Goal: Task Accomplishment & Management: Complete application form

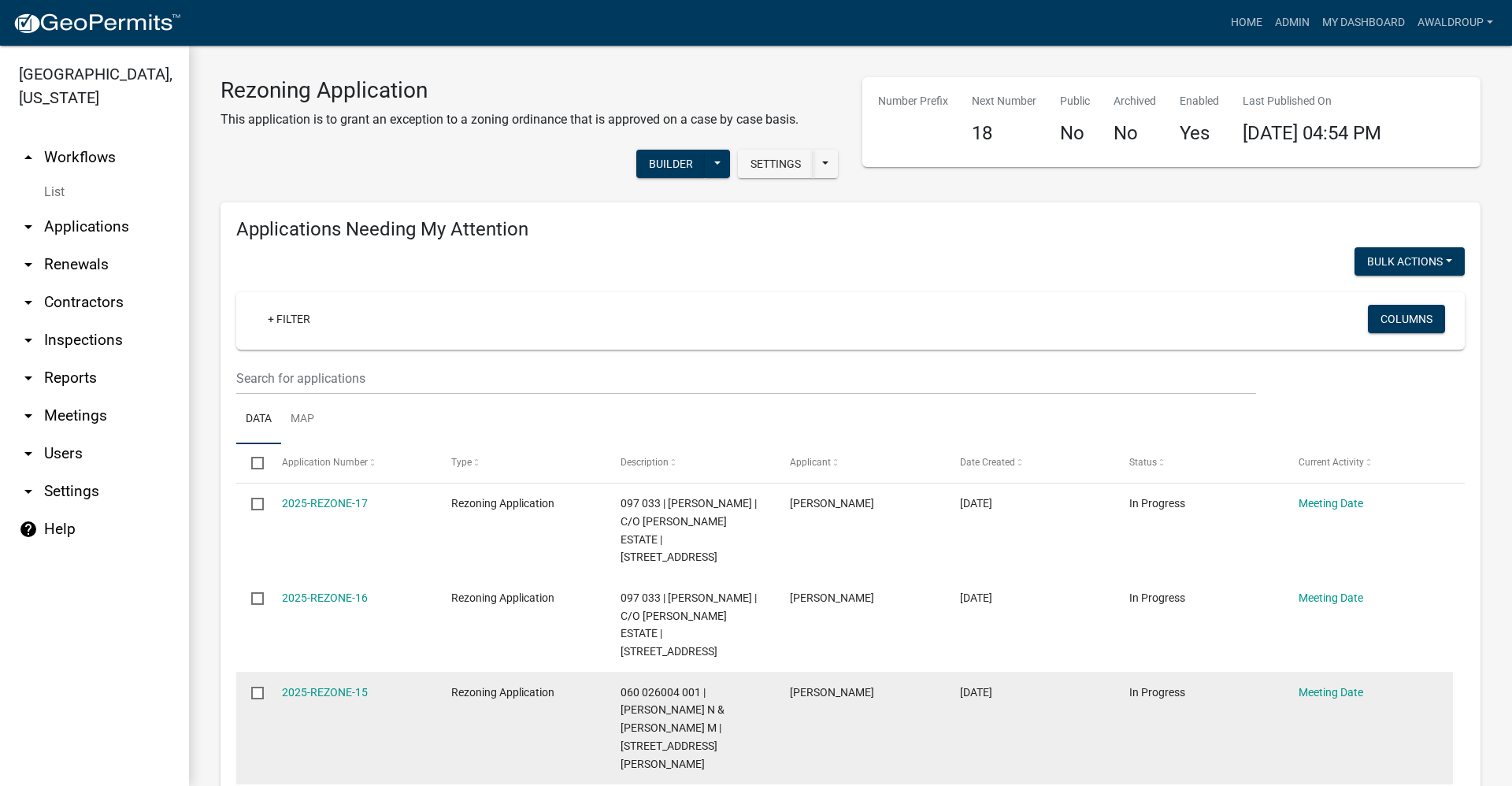
scroll to position [79, 0]
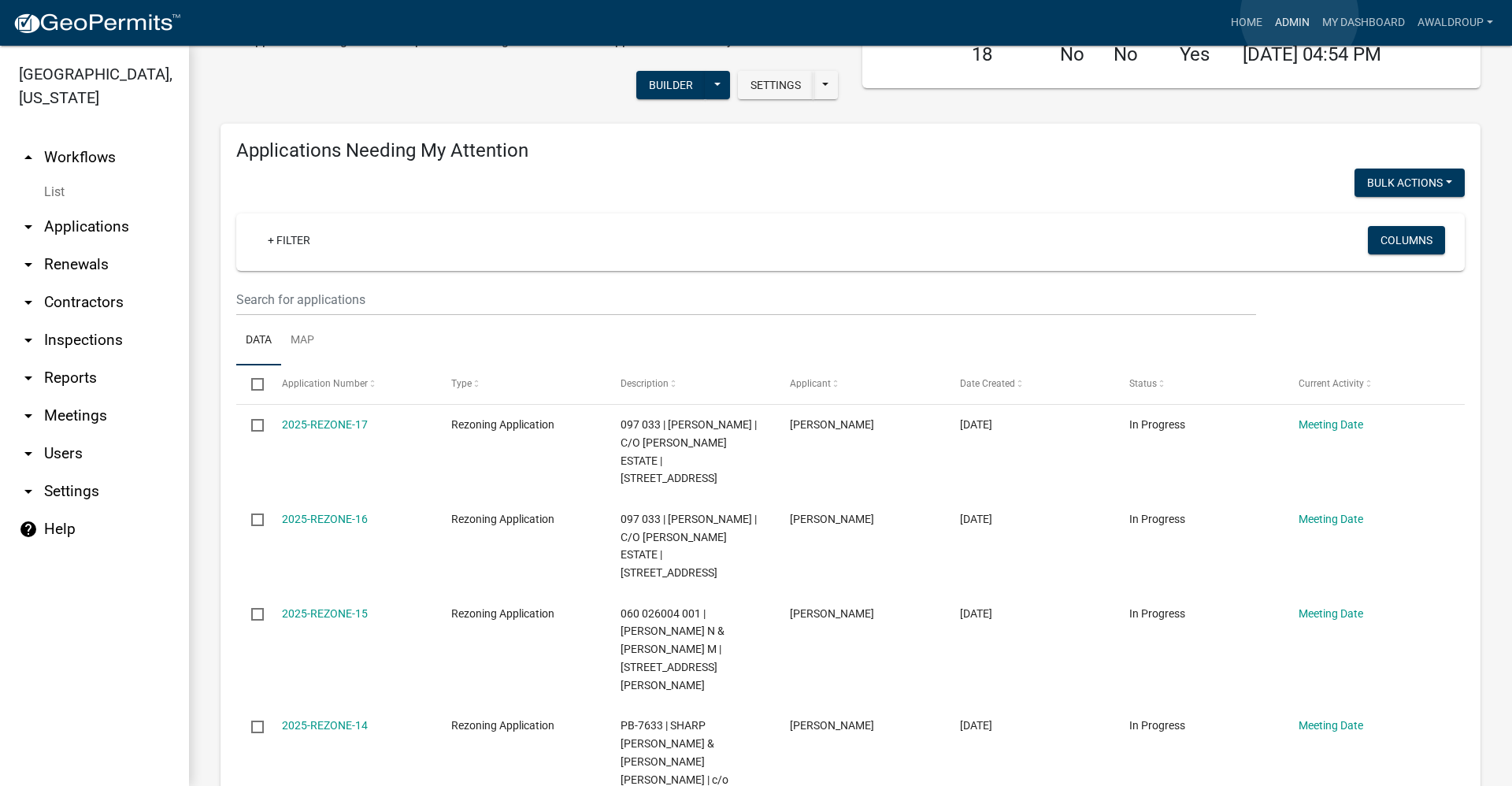
click at [1300, 16] on link "Admin" at bounding box center [1293, 23] width 47 height 29
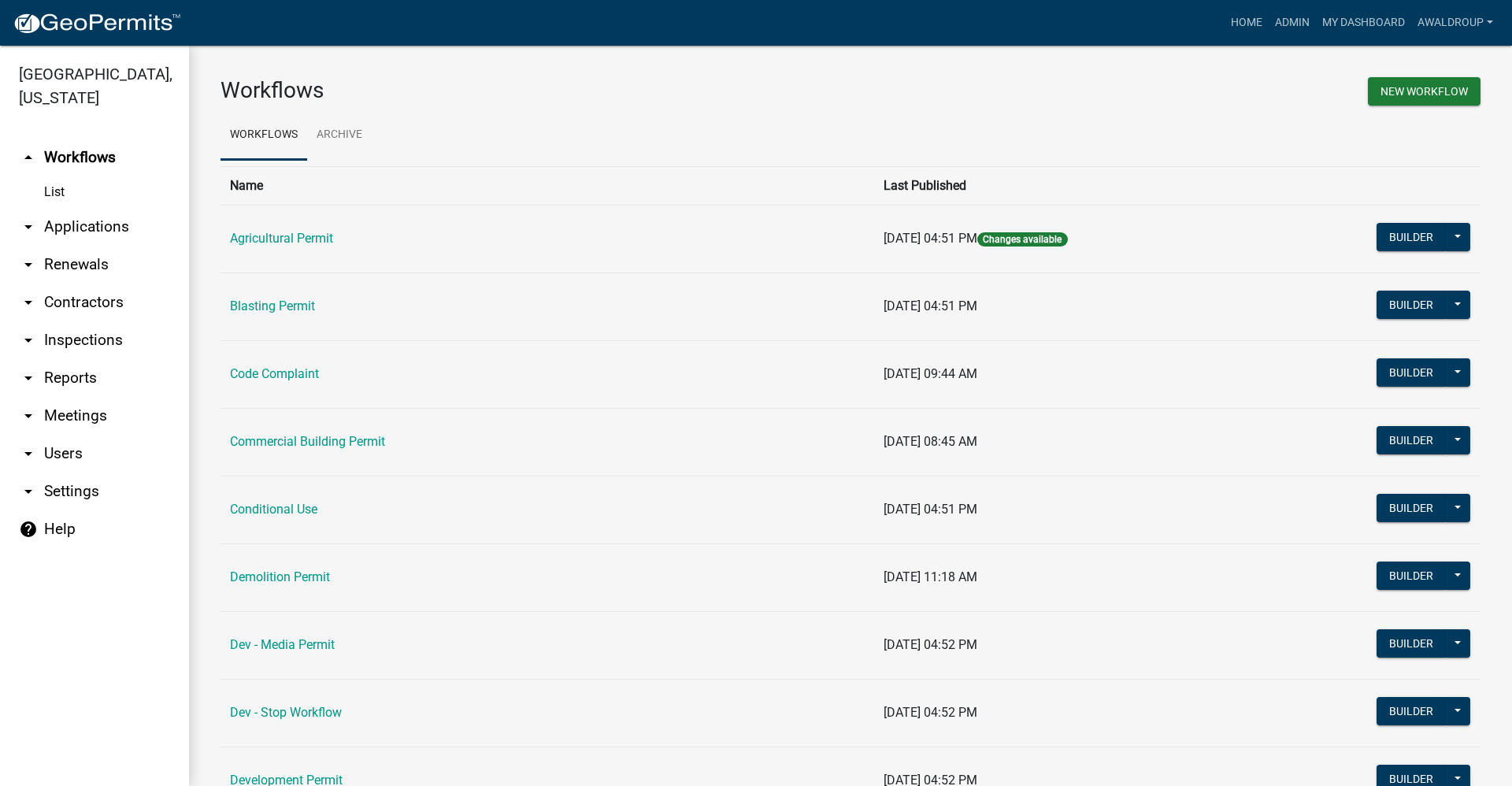
click at [97, 220] on link "arrow_drop_down Applications" at bounding box center [94, 227] width 189 height 37
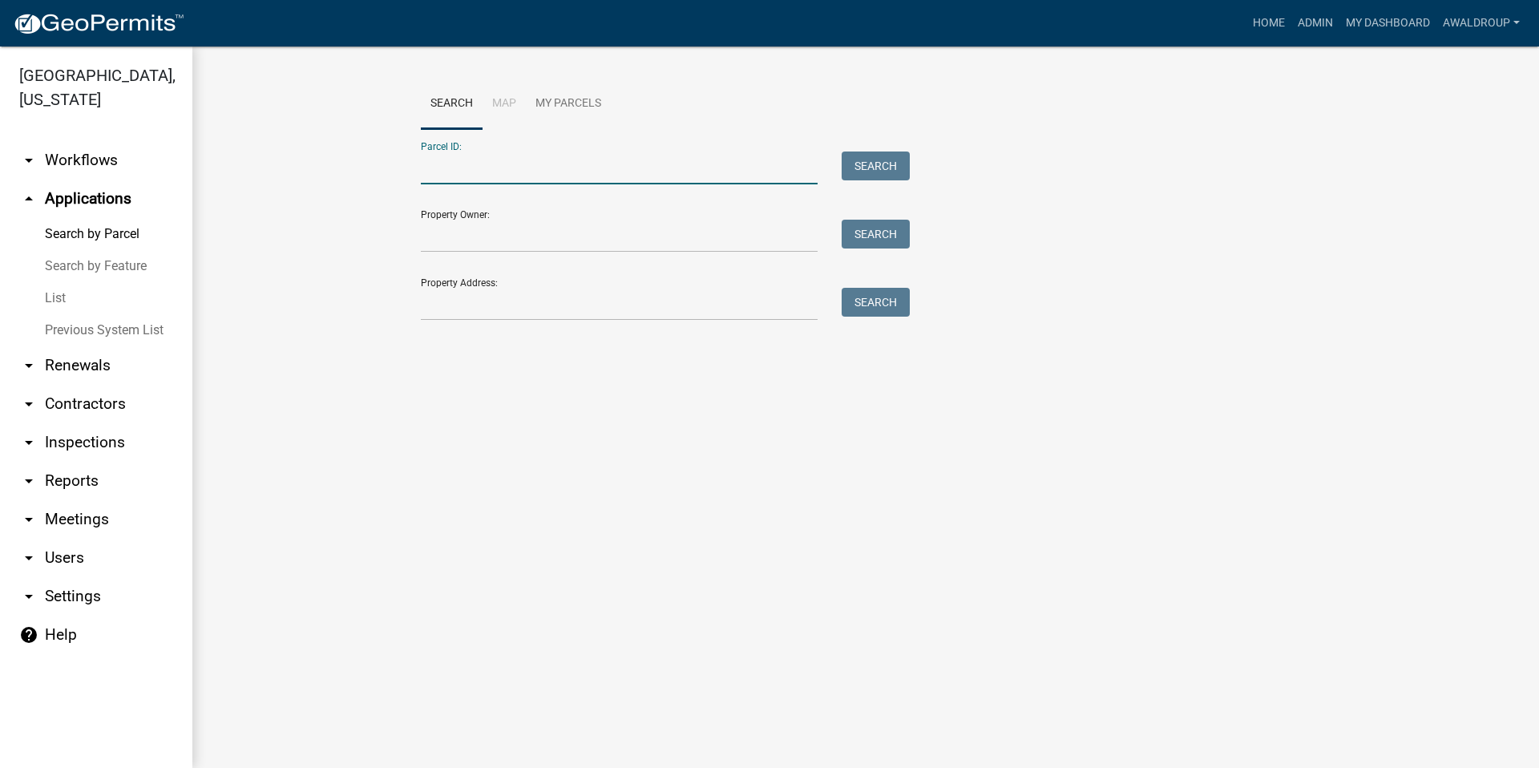
drag, startPoint x: 445, startPoint y: 173, endPoint x: 459, endPoint y: 150, distance: 27.4
click at [445, 173] on input "Parcel ID:" at bounding box center [619, 168] width 397 height 33
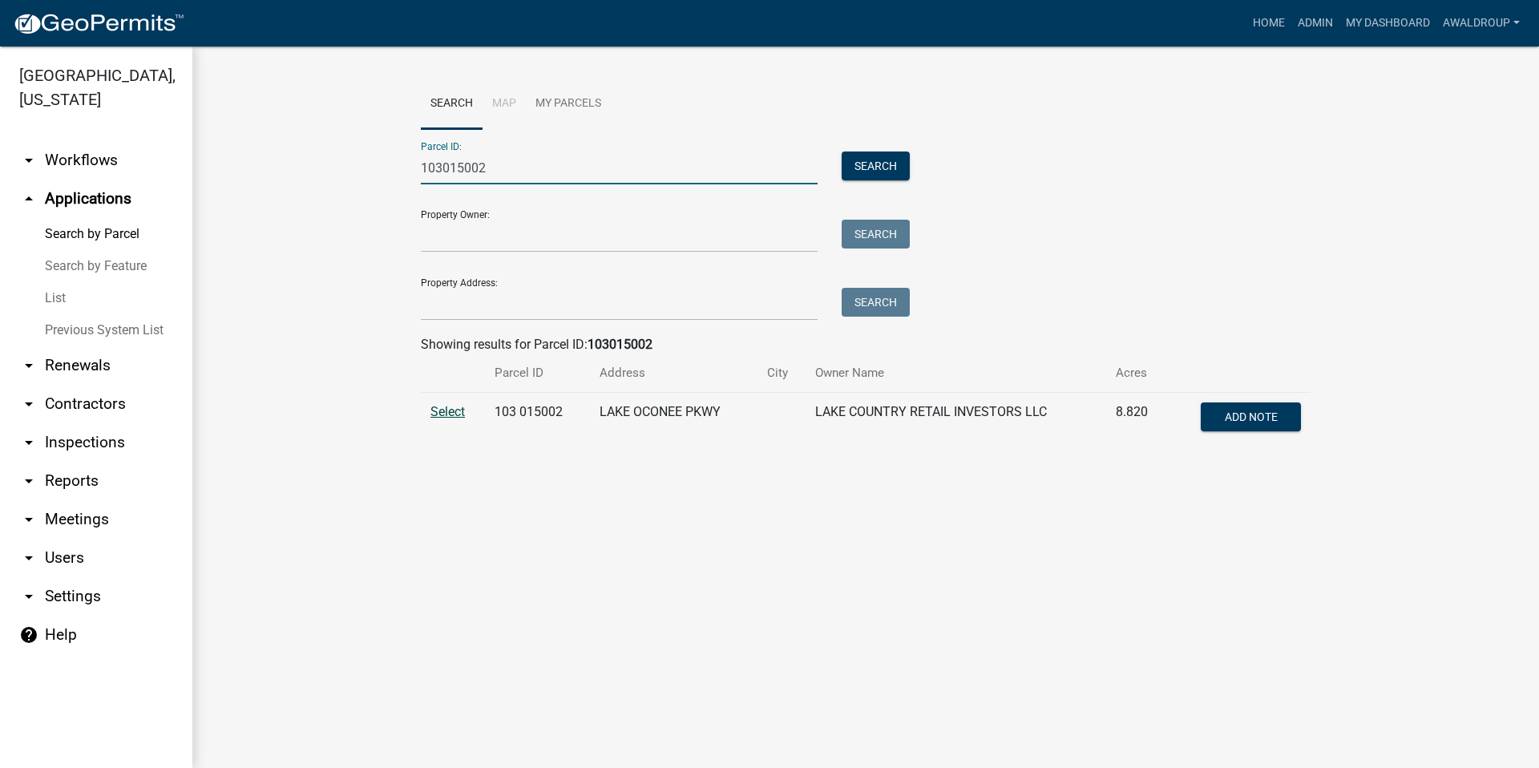
type input "103015002"
click at [452, 414] on span "Select" at bounding box center [448, 411] width 34 height 15
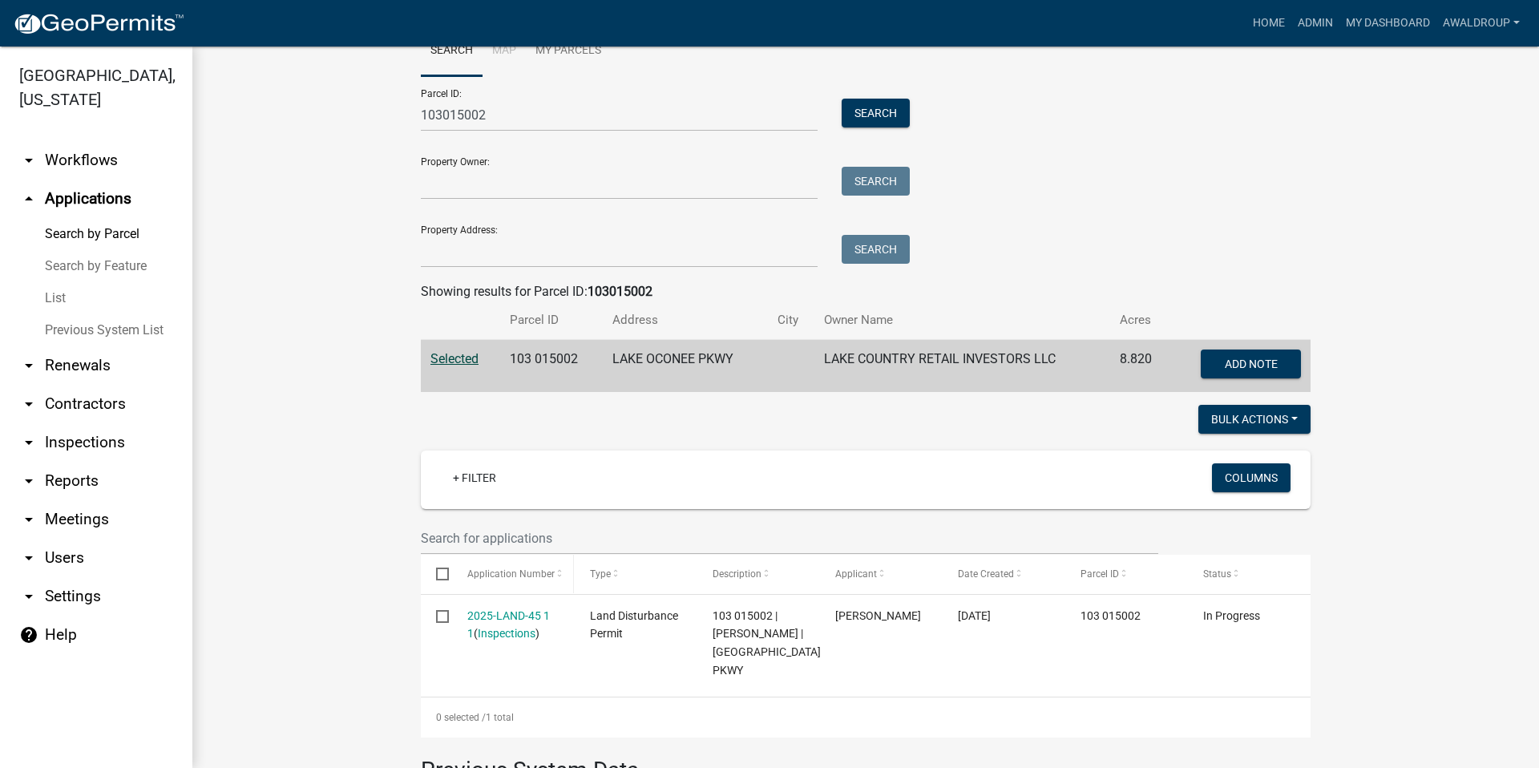
scroll to position [80, 0]
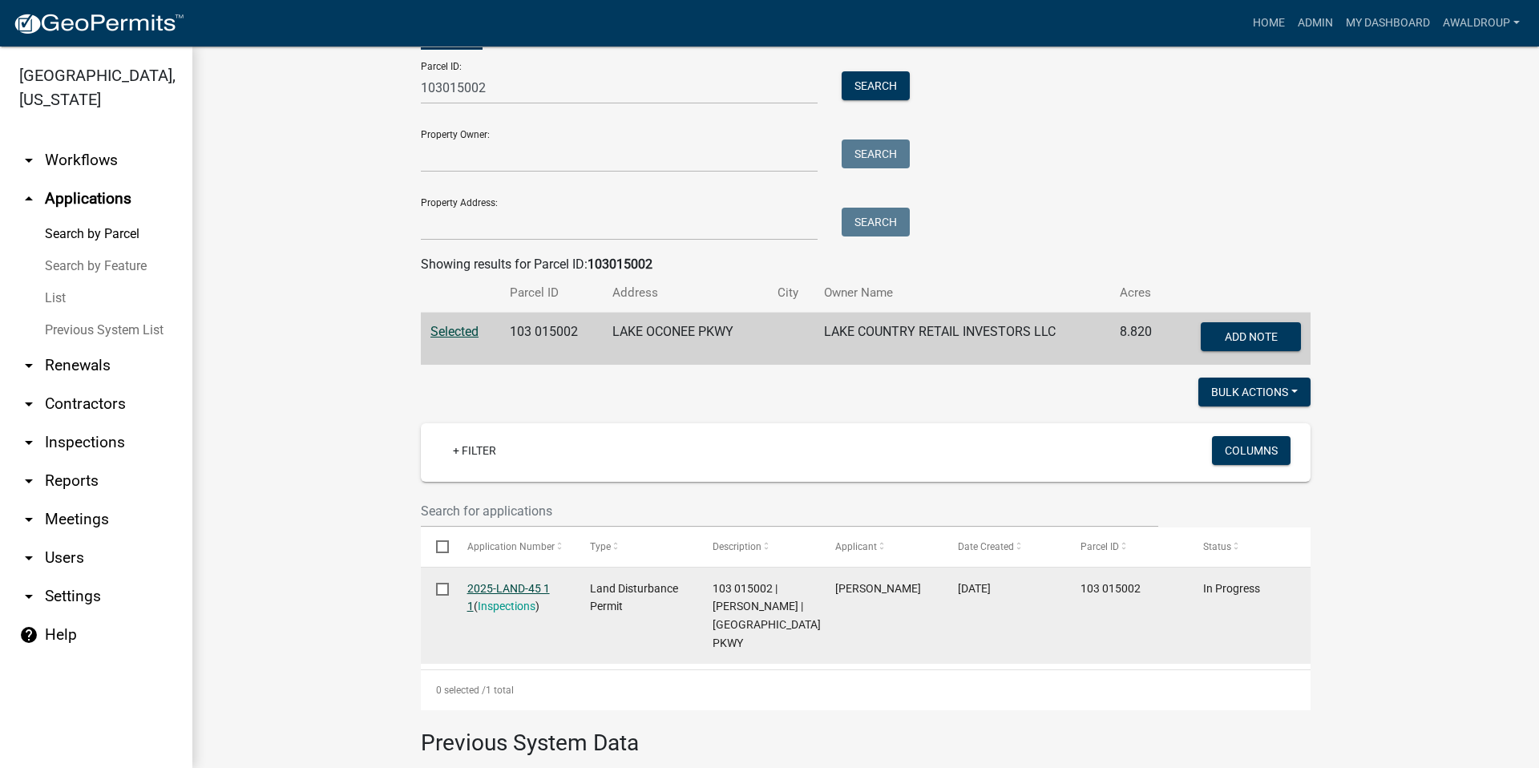
click at [505, 588] on link "2025-LAND-45 1 1" at bounding box center [508, 597] width 83 height 31
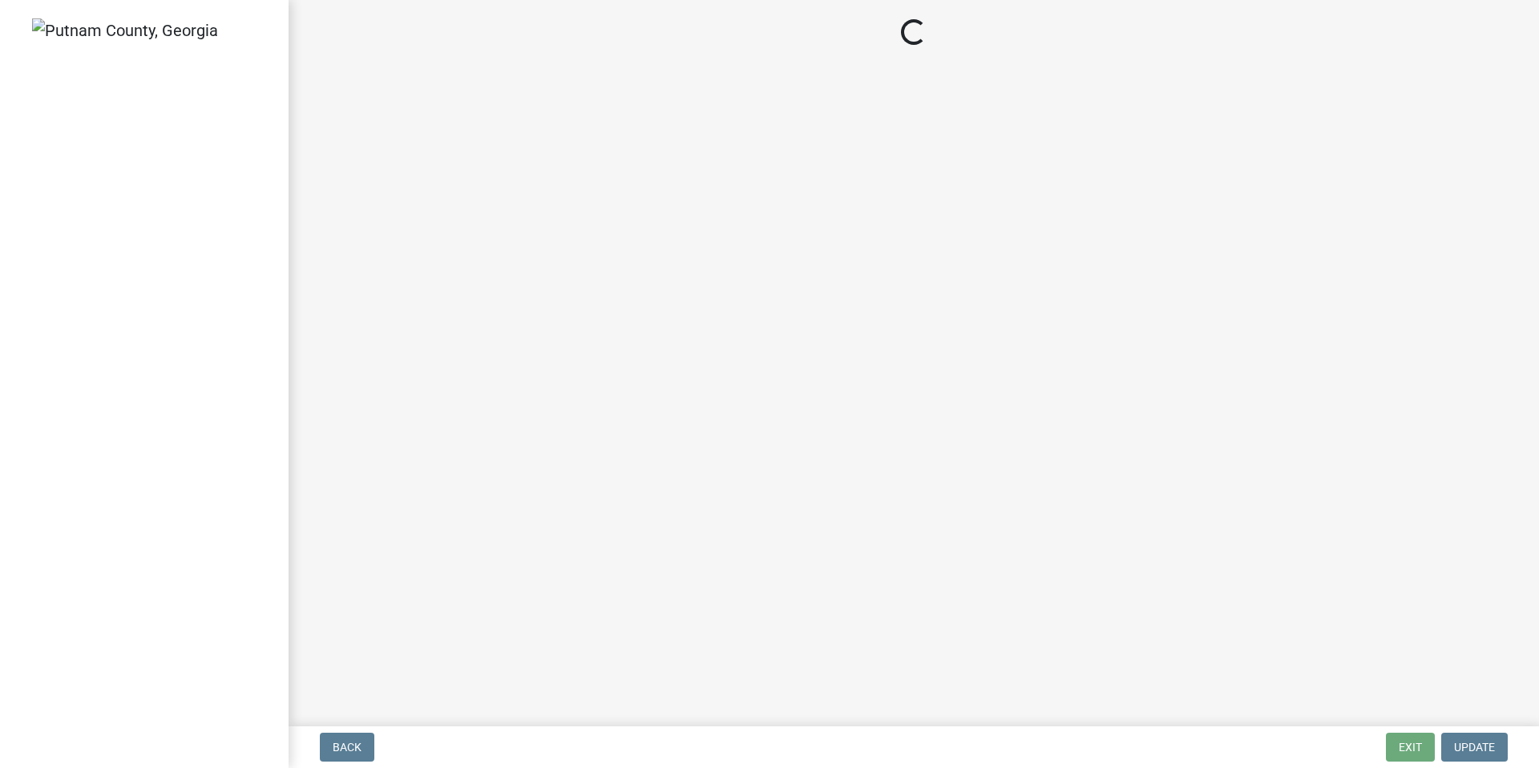
select select "af3c6edf-34d7-49be-824e-99d5d0a3954f"
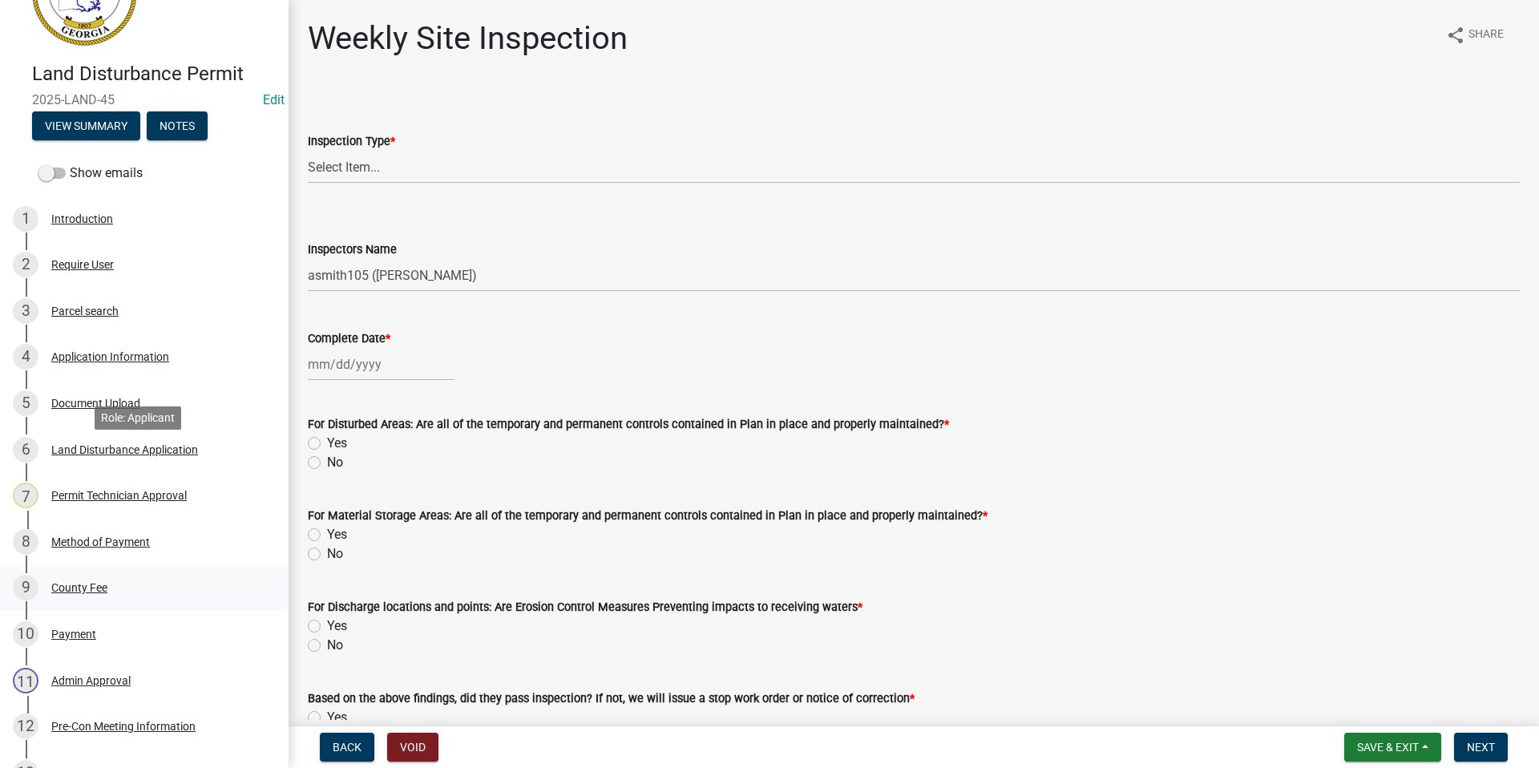
scroll to position [241, 0]
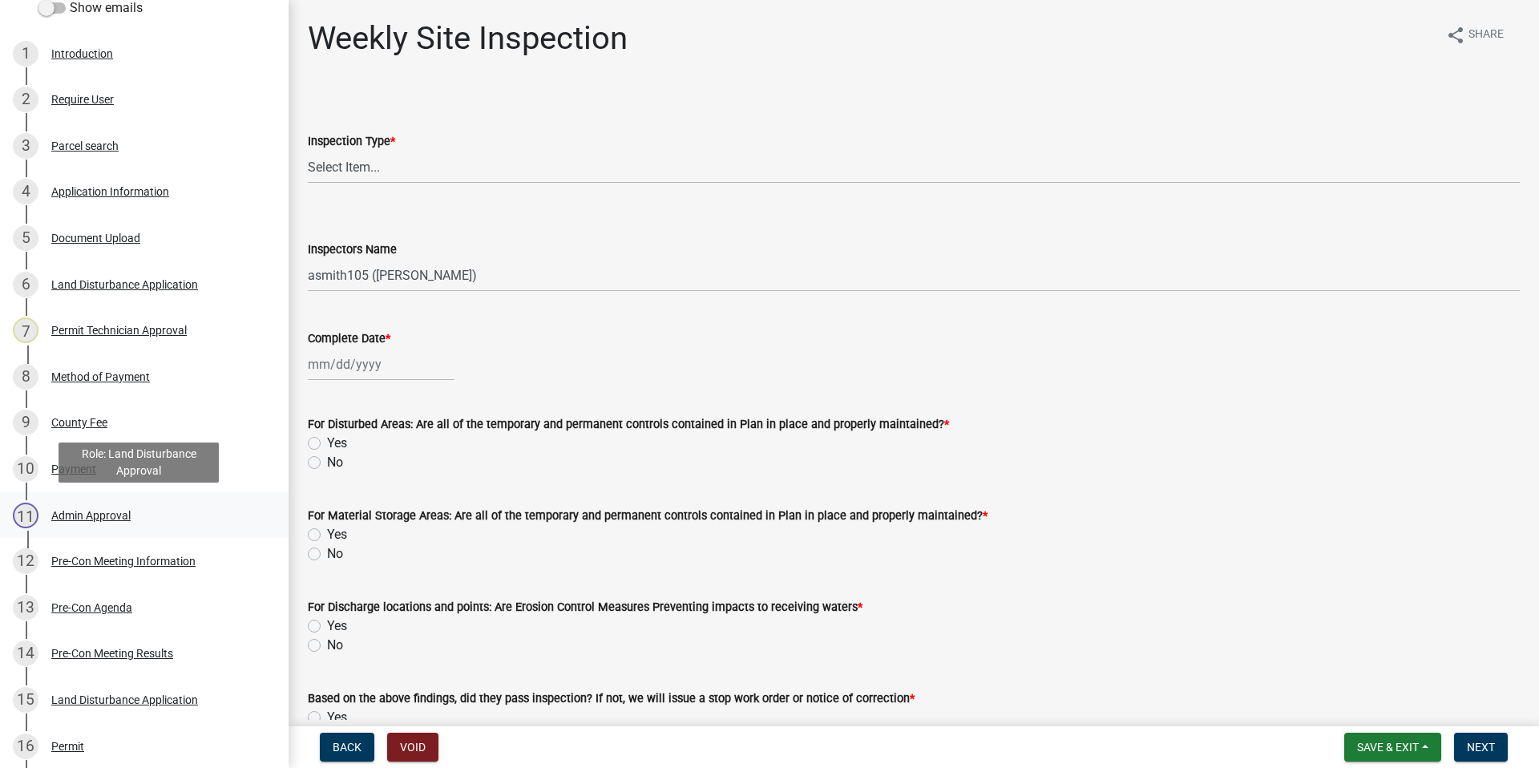
click at [112, 511] on div "Admin Approval" at bounding box center [90, 515] width 79 height 11
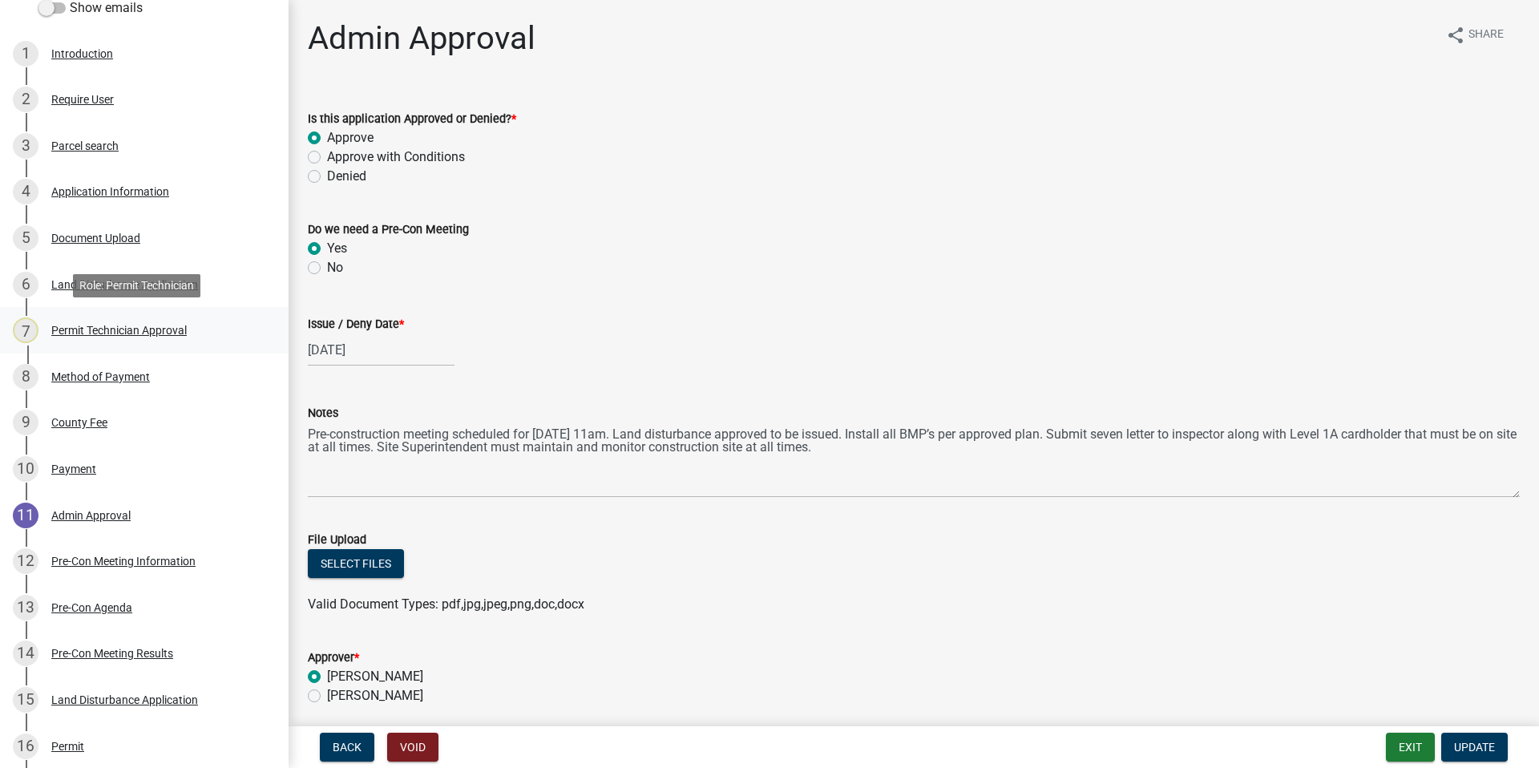
click at [70, 325] on div "Permit Technician Approval" at bounding box center [119, 330] width 136 height 11
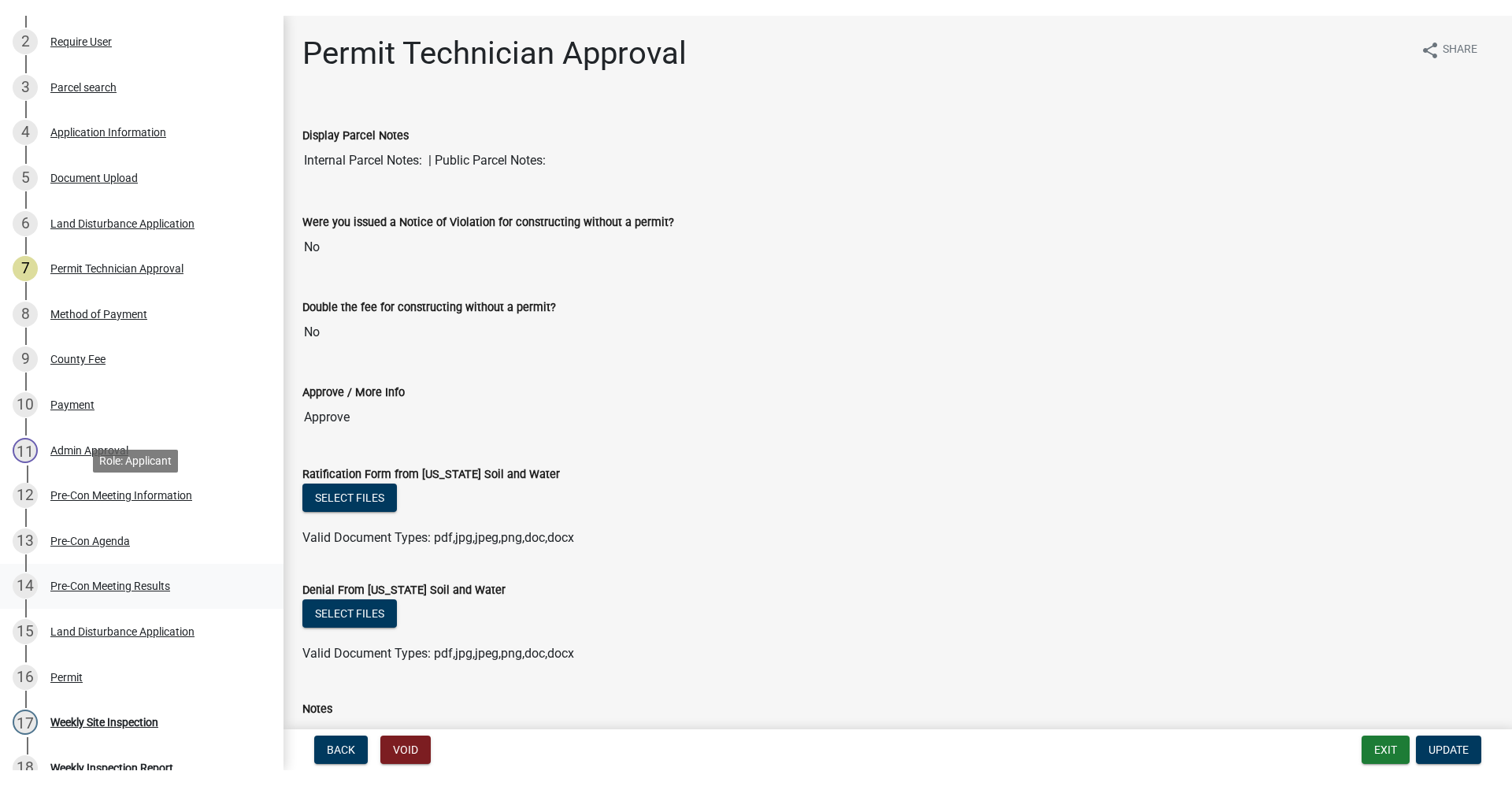
scroll to position [394, 0]
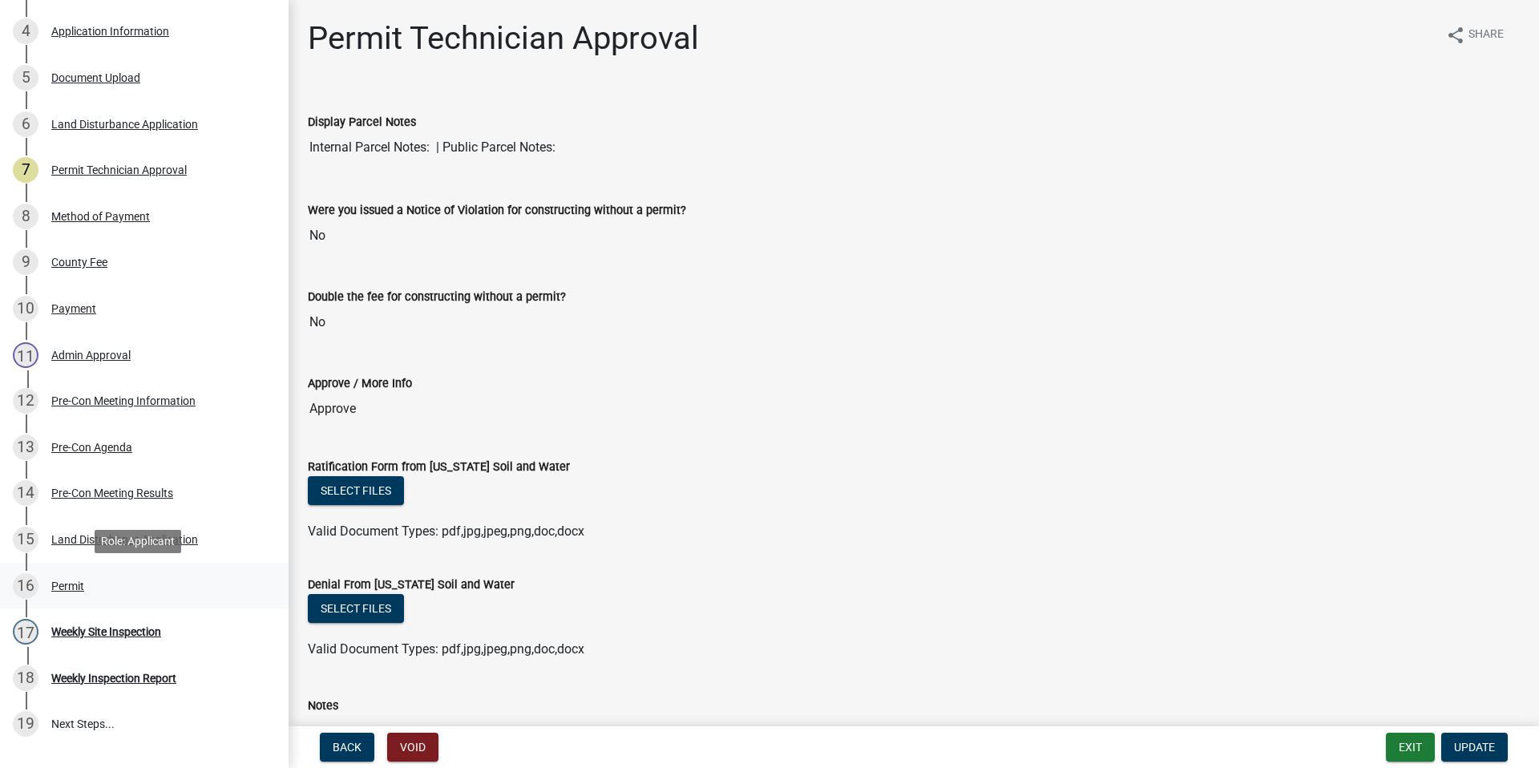
click at [60, 584] on div "Permit" at bounding box center [67, 585] width 33 height 11
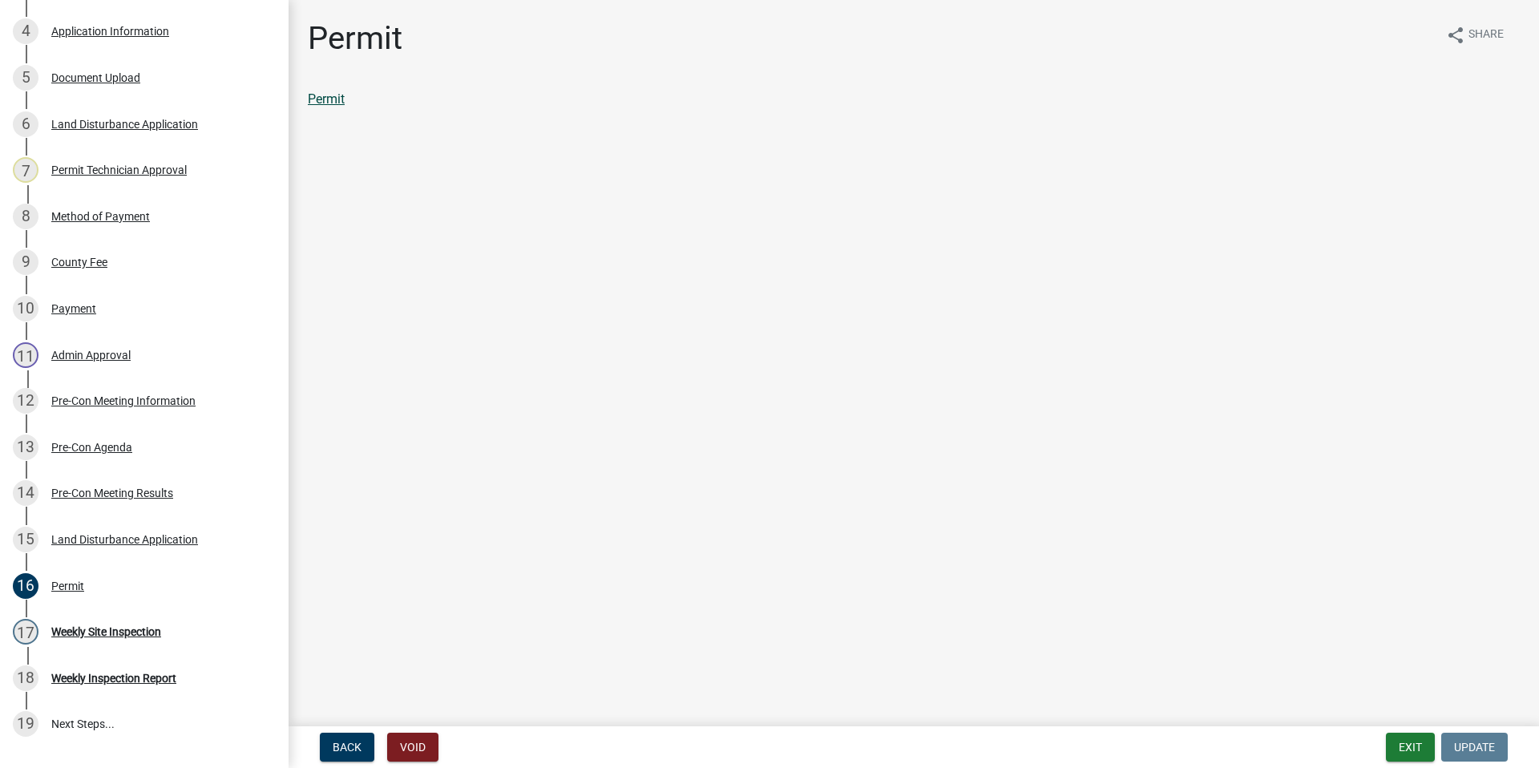
click at [338, 95] on link "Permit" at bounding box center [326, 98] width 37 height 15
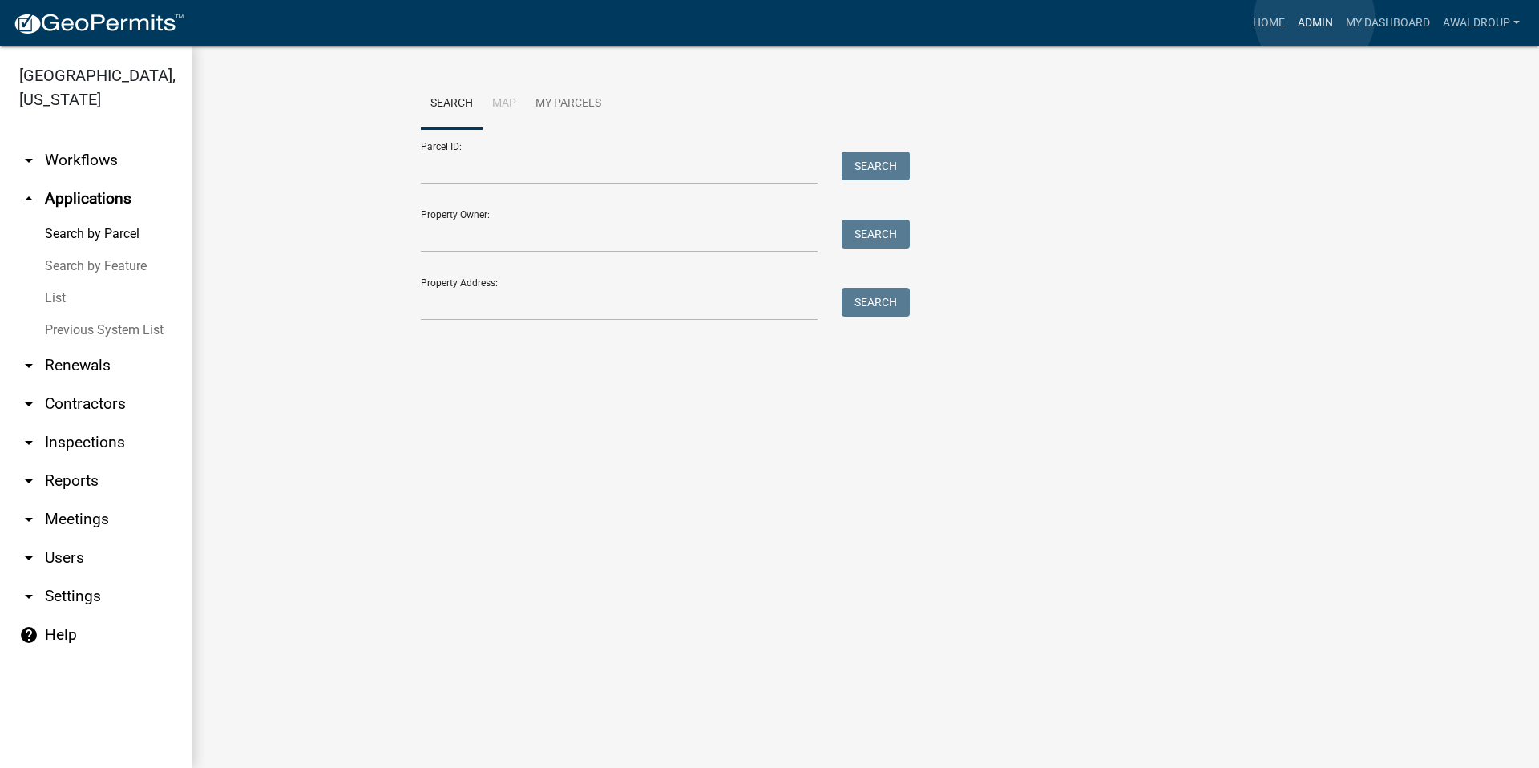
click at [1317, 18] on link "Admin" at bounding box center [1316, 23] width 48 height 30
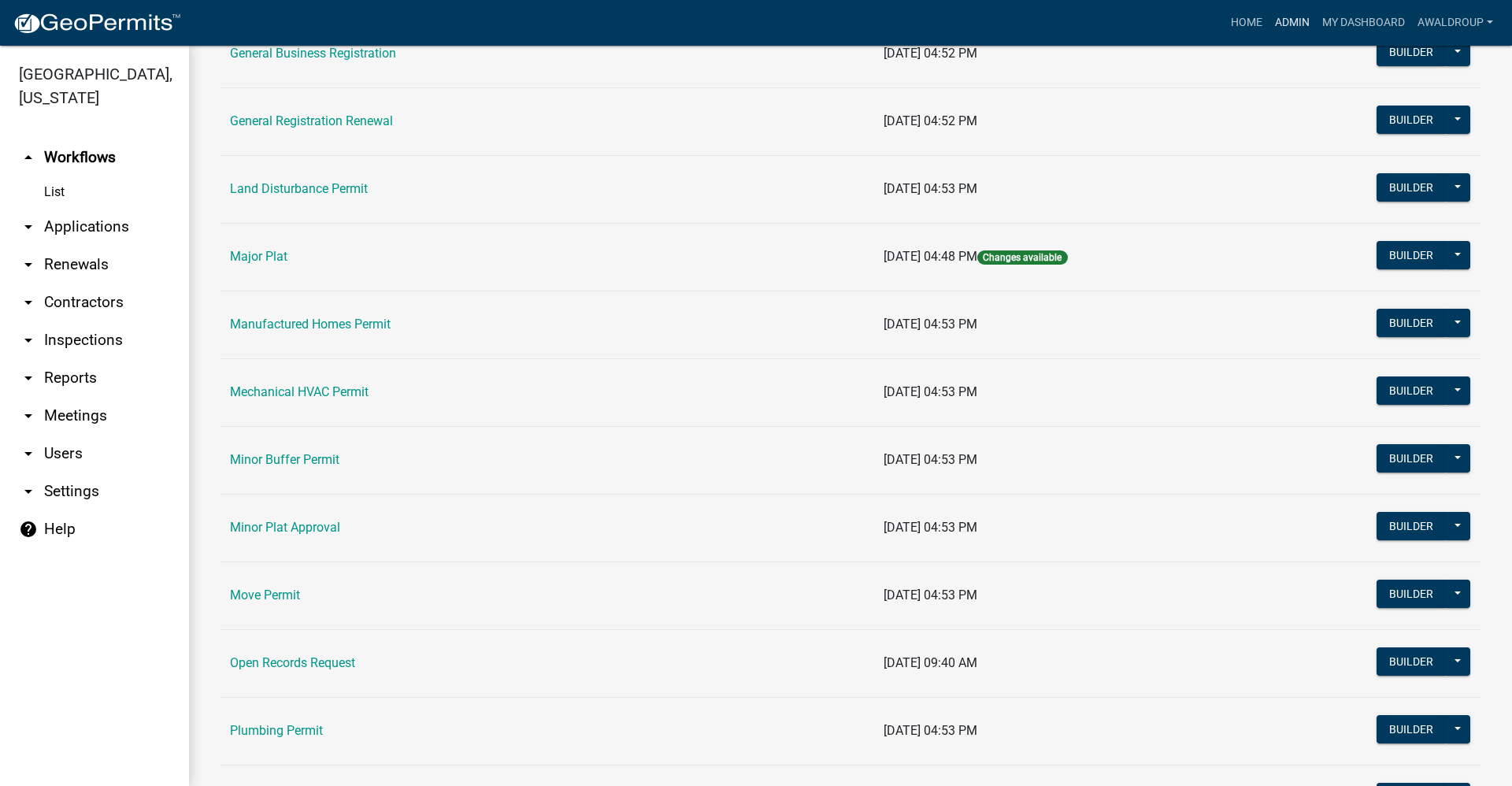
scroll to position [1339, 0]
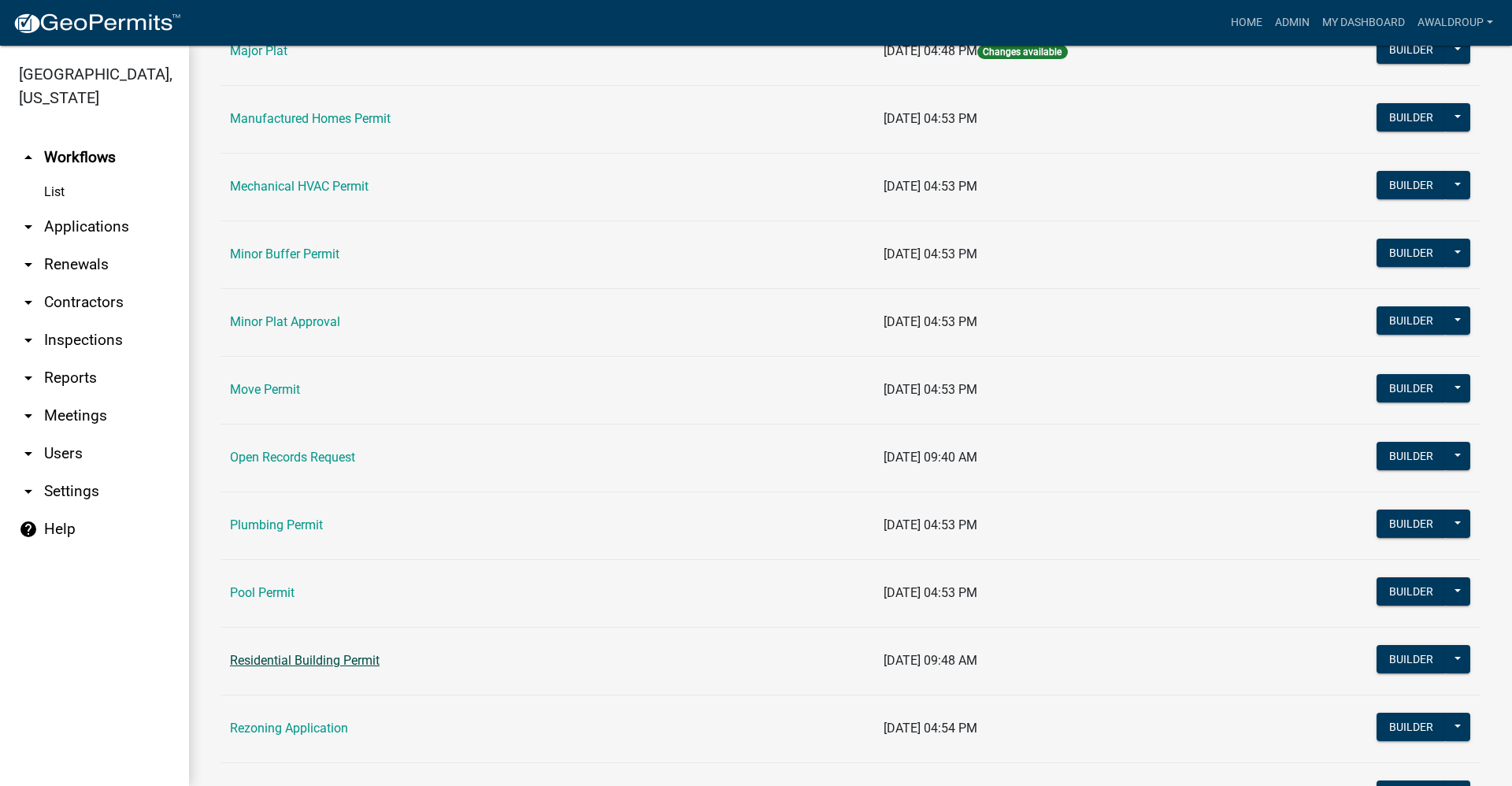
click at [260, 660] on link "Residential Building Permit" at bounding box center [305, 660] width 149 height 15
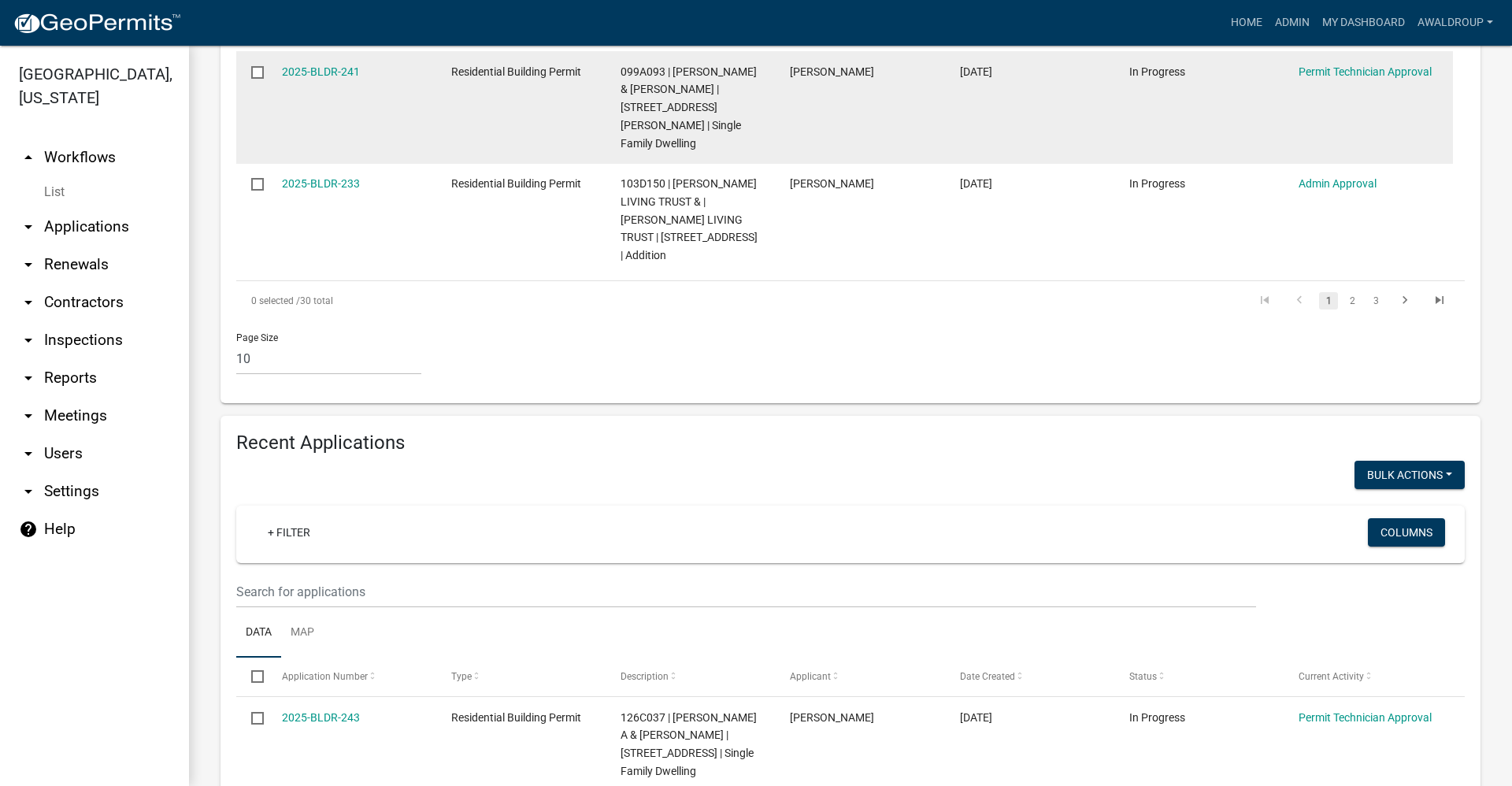
scroll to position [966, 0]
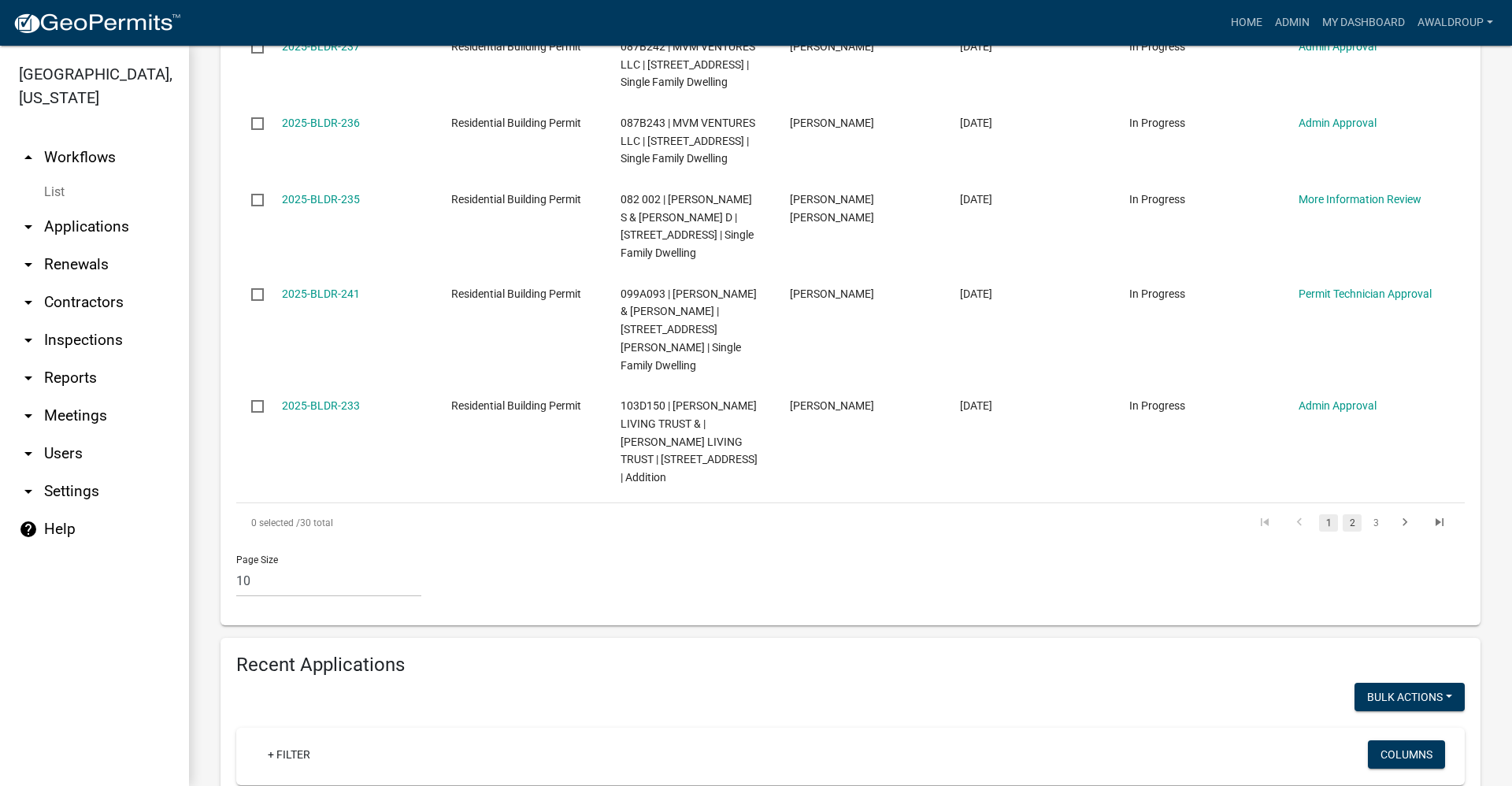
click at [1343, 515] on link "2" at bounding box center [1352, 524] width 19 height 18
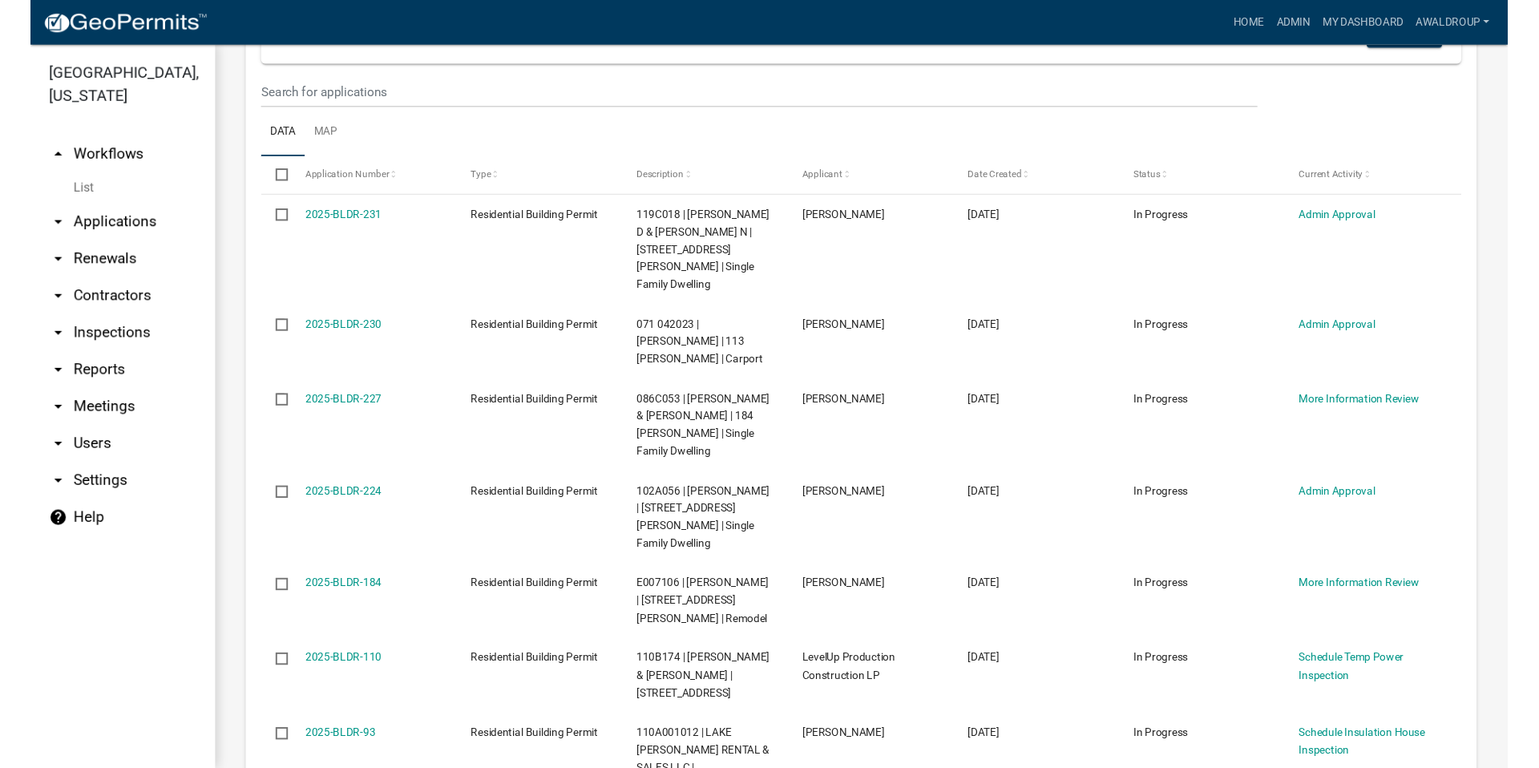
scroll to position [305, 0]
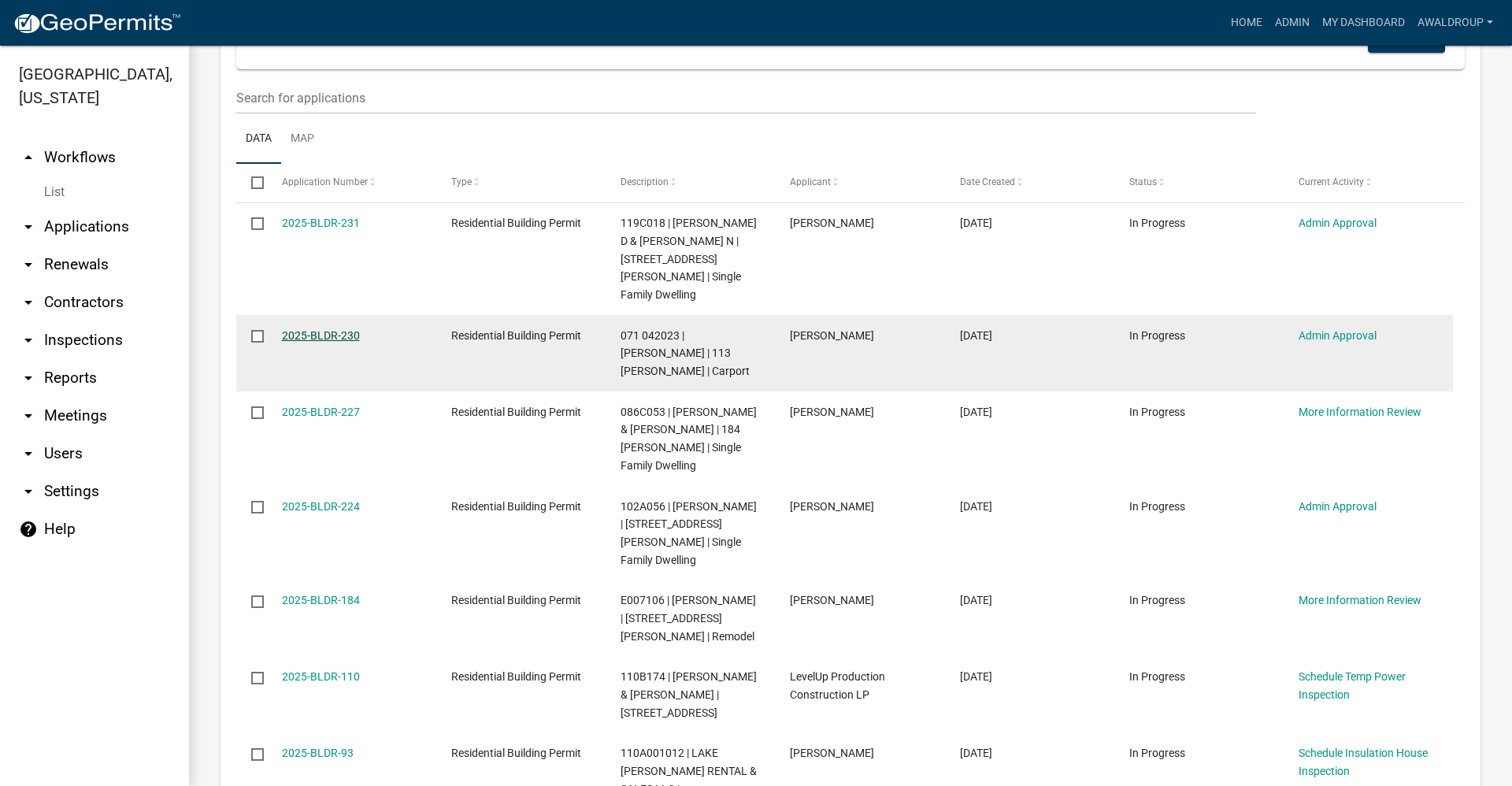
click at [327, 329] on link "2025-BLDR-230" at bounding box center [320, 335] width 78 height 13
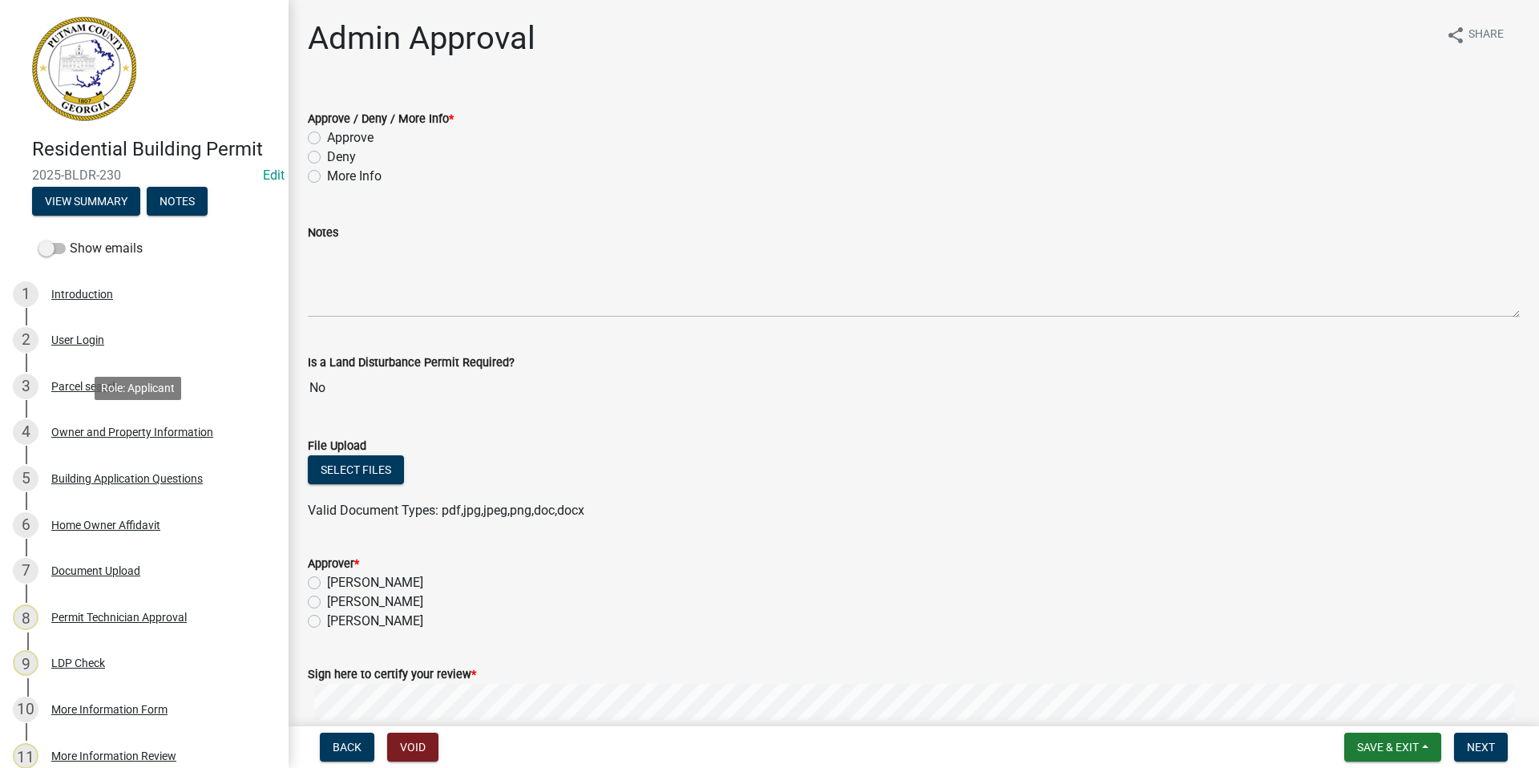
drag, startPoint x: 71, startPoint y: 431, endPoint x: 342, endPoint y: 375, distance: 276.8
click at [71, 431] on div "Owner and Property Information" at bounding box center [132, 432] width 162 height 11
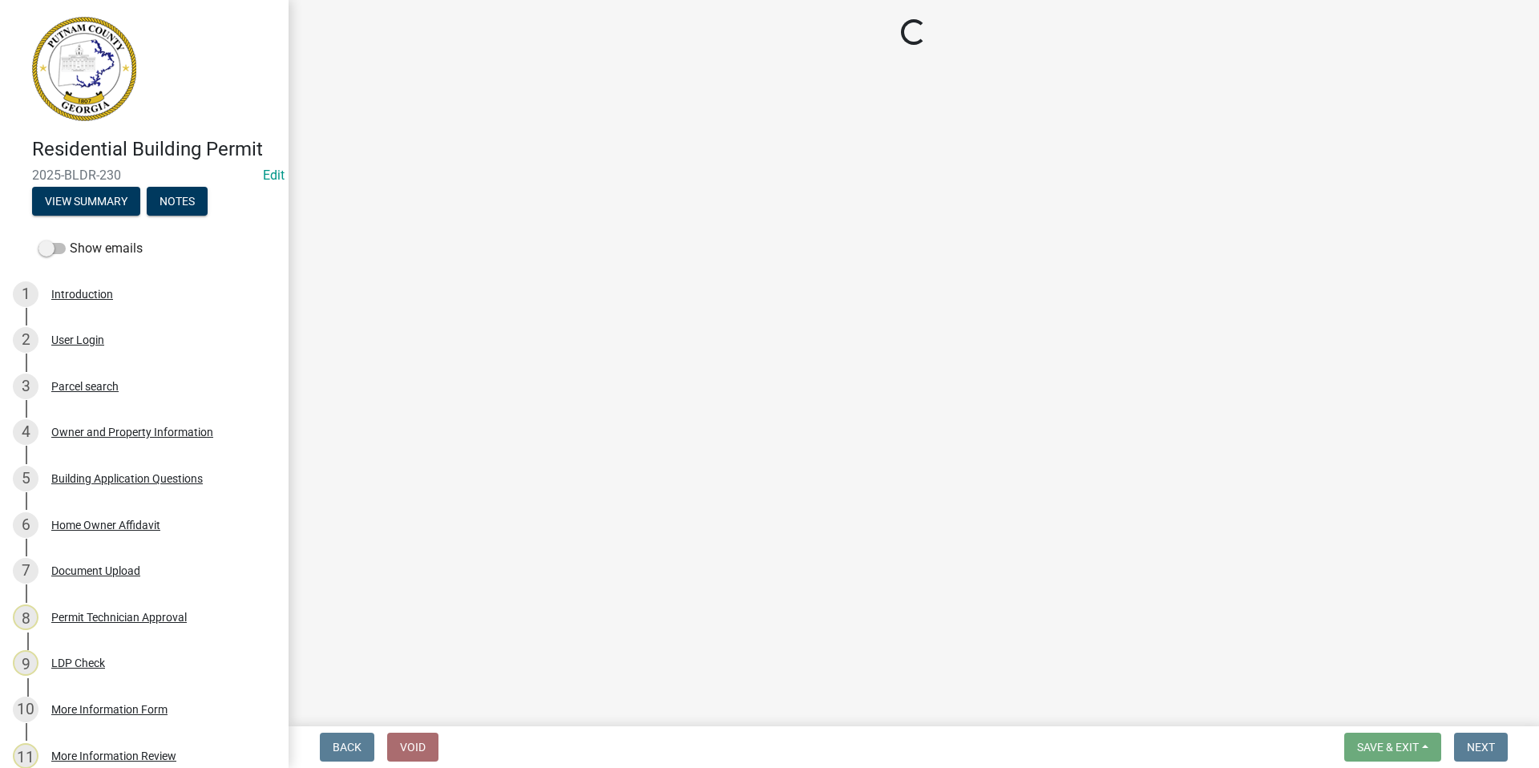
select select "a4366e26-0f82-401b-a682-956e4112ff86"
select select "83394b22-4a11-496c-8e5c-75ade2e72faf"
select select "ece5c1a9-df30-4702-9587-5deee23533b7"
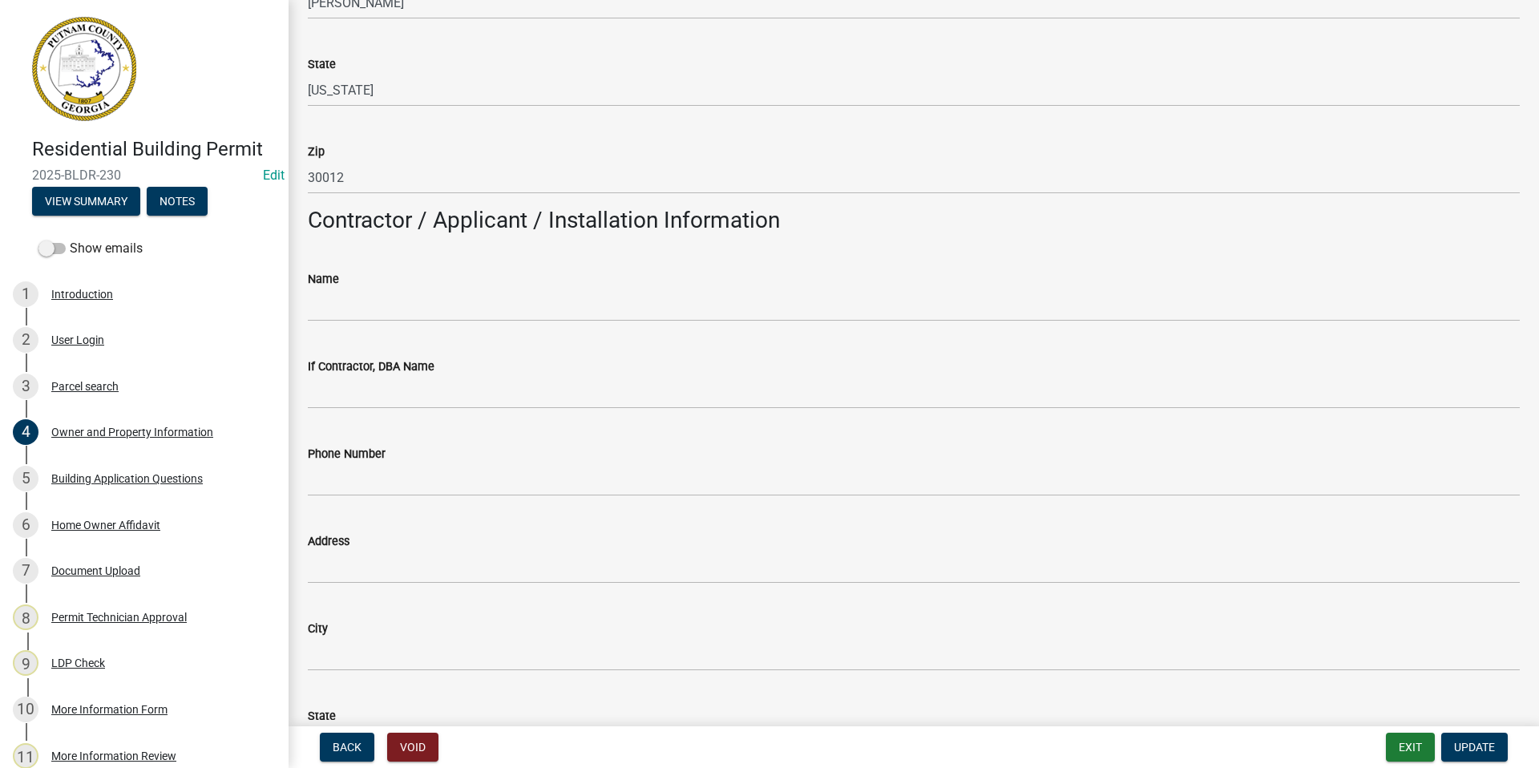
scroll to position [1122, 0]
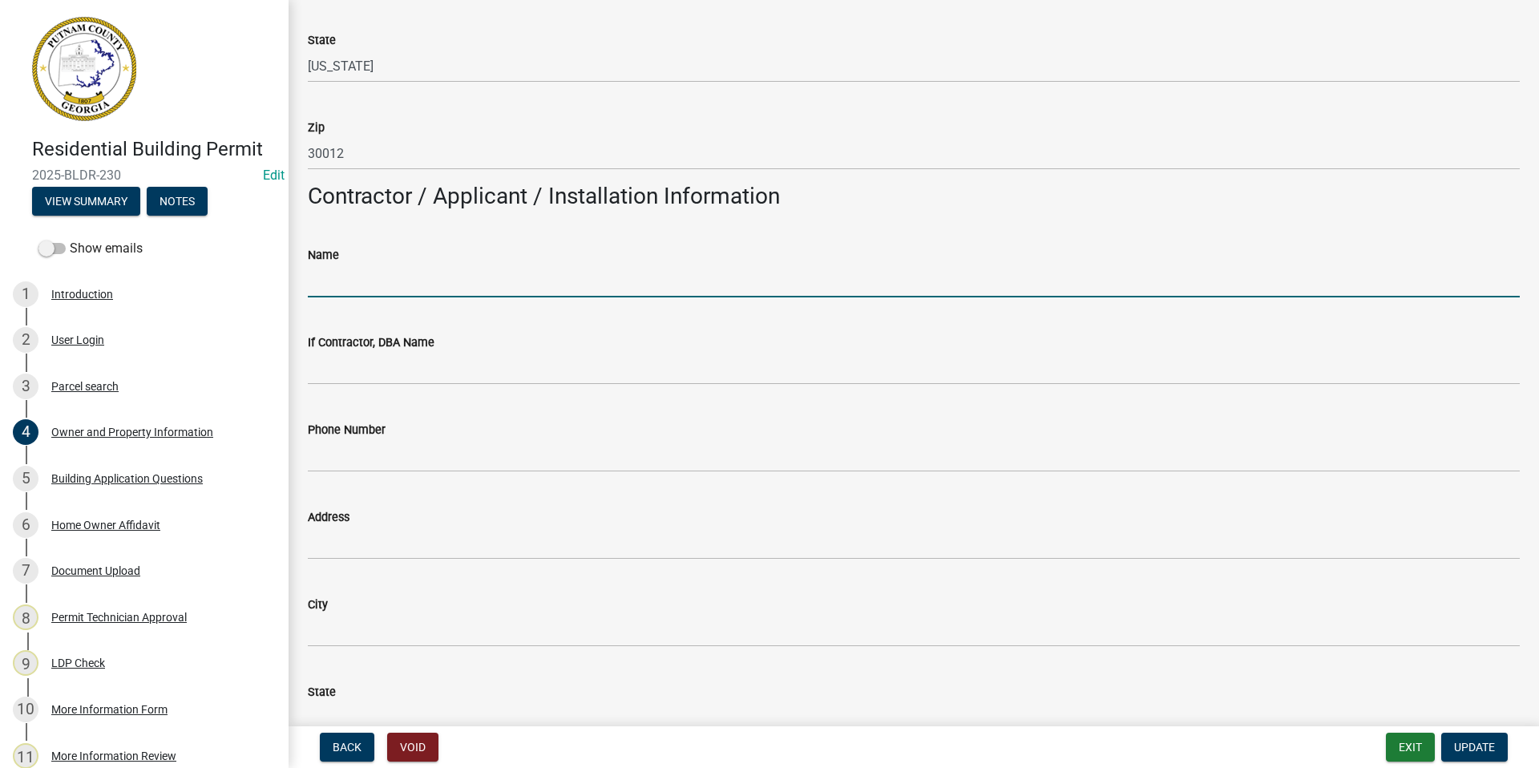
click at [364, 275] on input "Name" at bounding box center [914, 281] width 1212 height 33
type input "Owner"
click at [1468, 750] on span "Update" at bounding box center [1474, 747] width 41 height 13
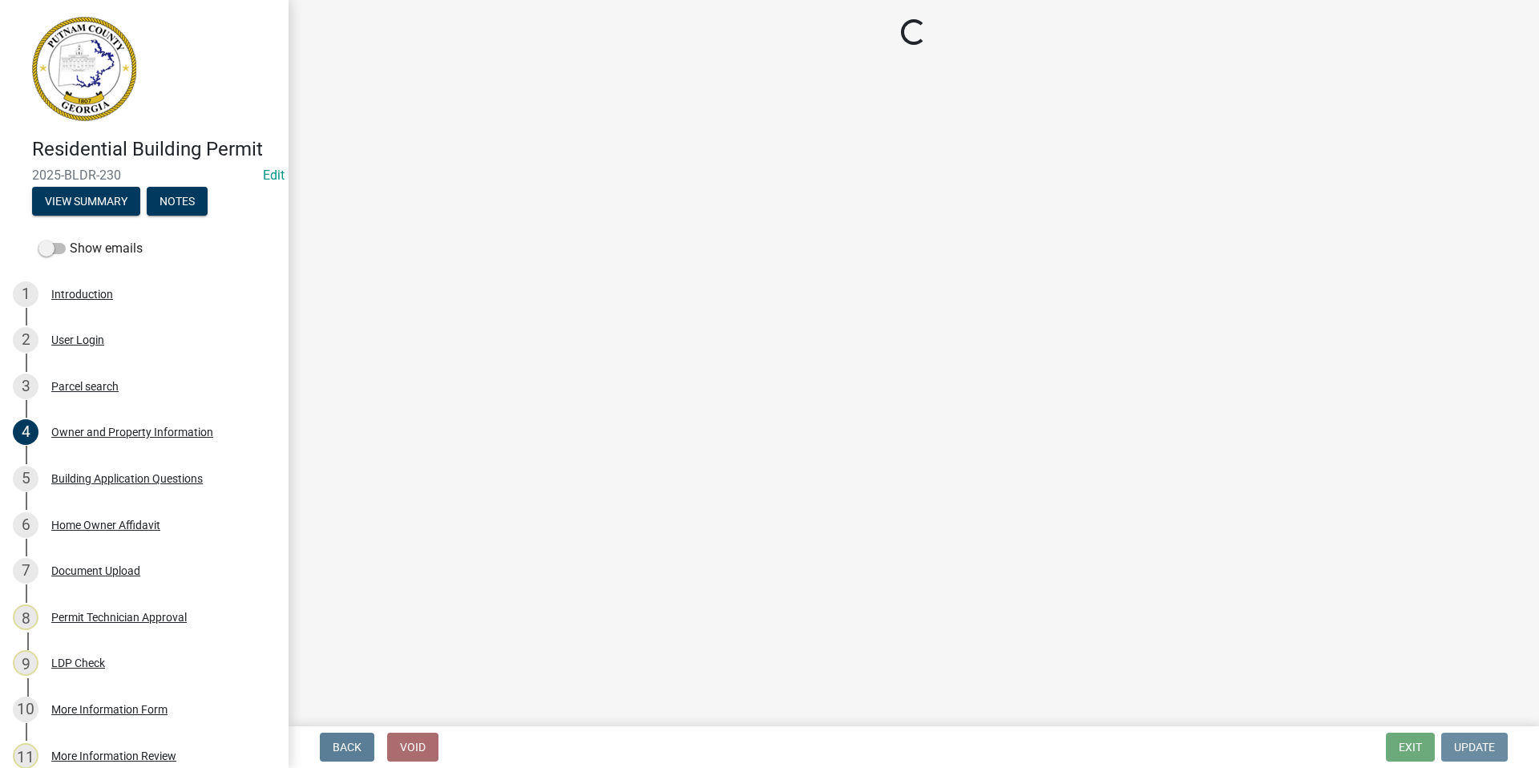
scroll to position [0, 0]
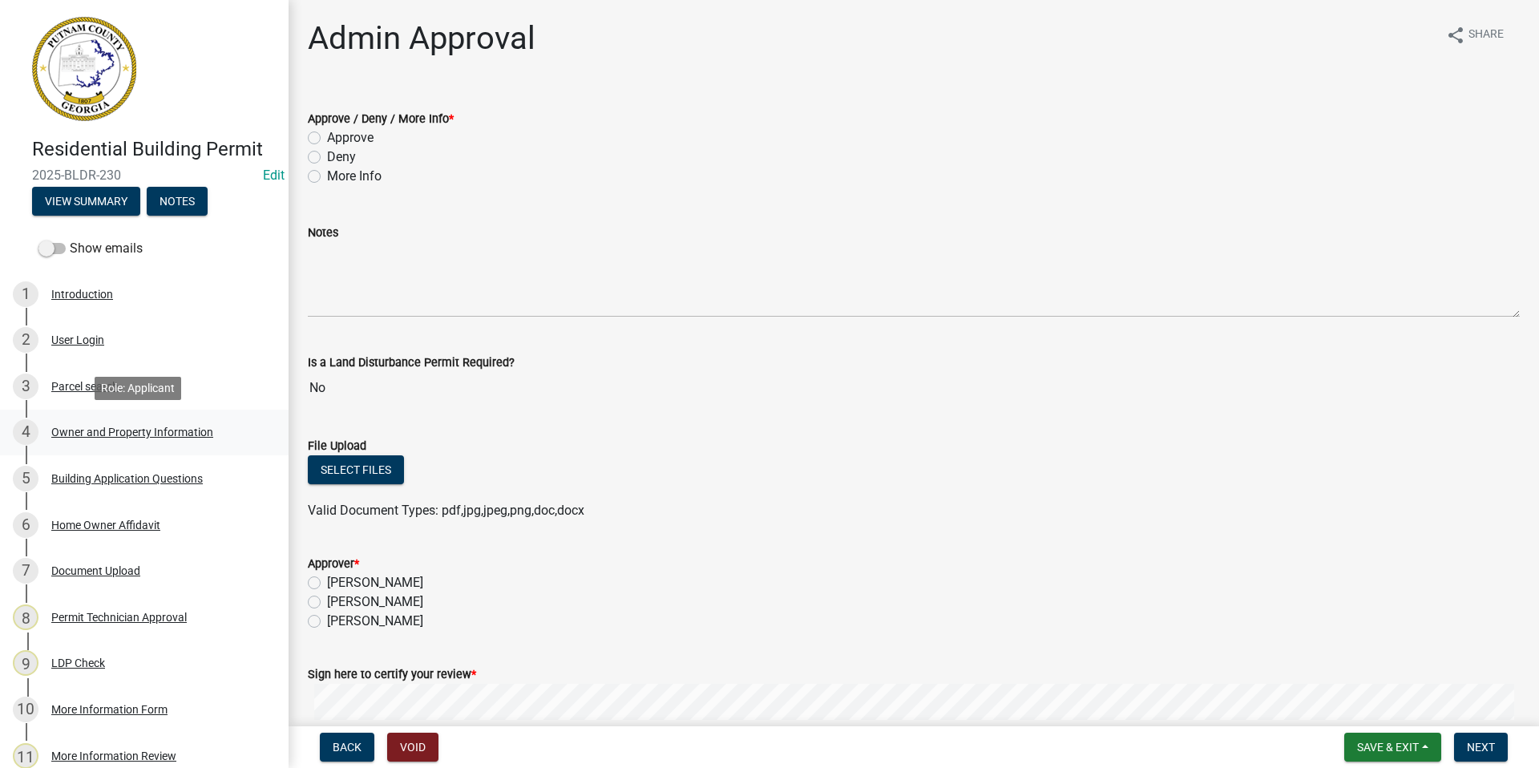
click at [86, 431] on div "Owner and Property Information" at bounding box center [132, 432] width 162 height 11
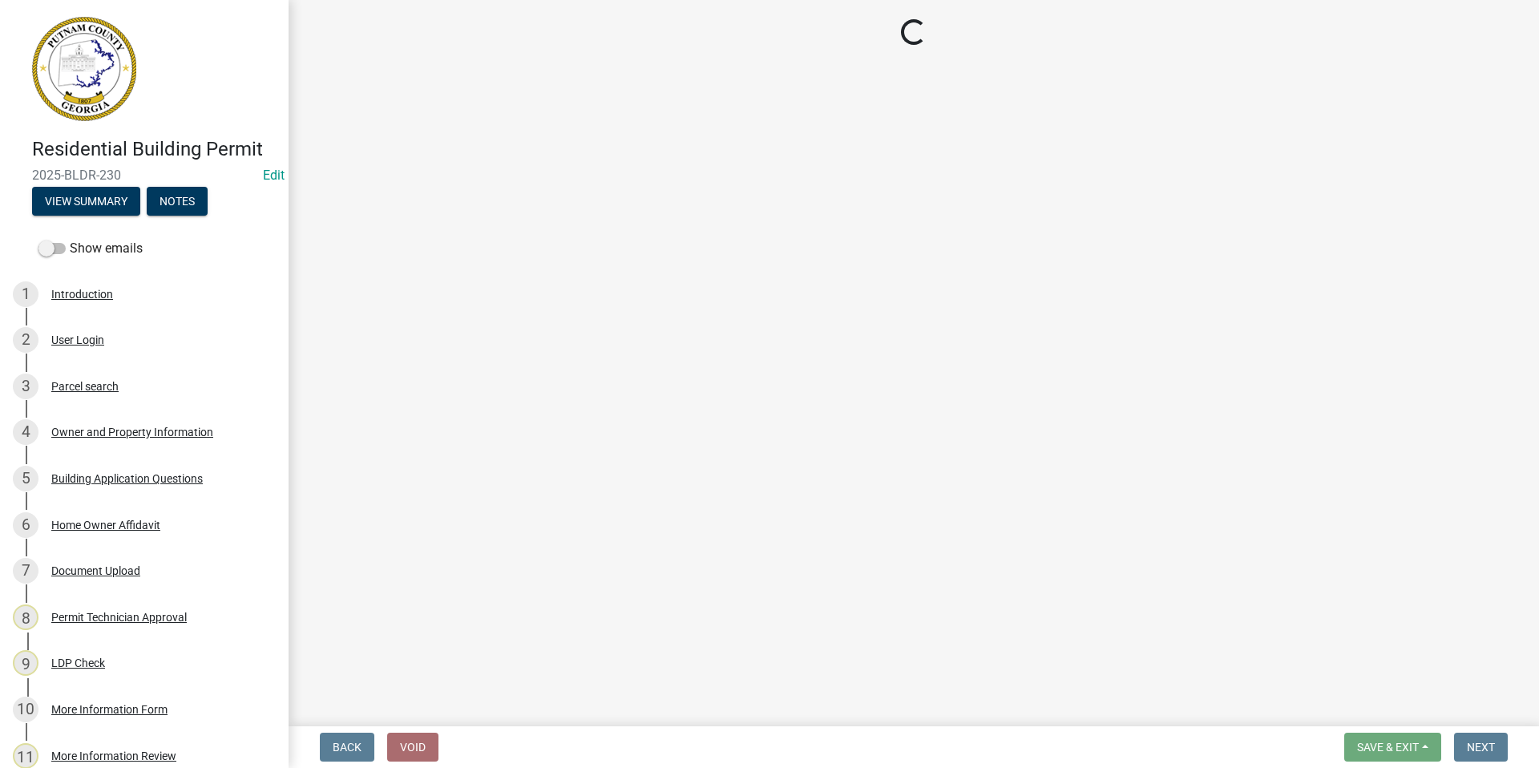
select select "a4366e26-0f82-401b-a682-956e4112ff86"
select select "83394b22-4a11-496c-8e5c-75ade2e72faf"
select select "ece5c1a9-df30-4702-9587-5deee23533b7"
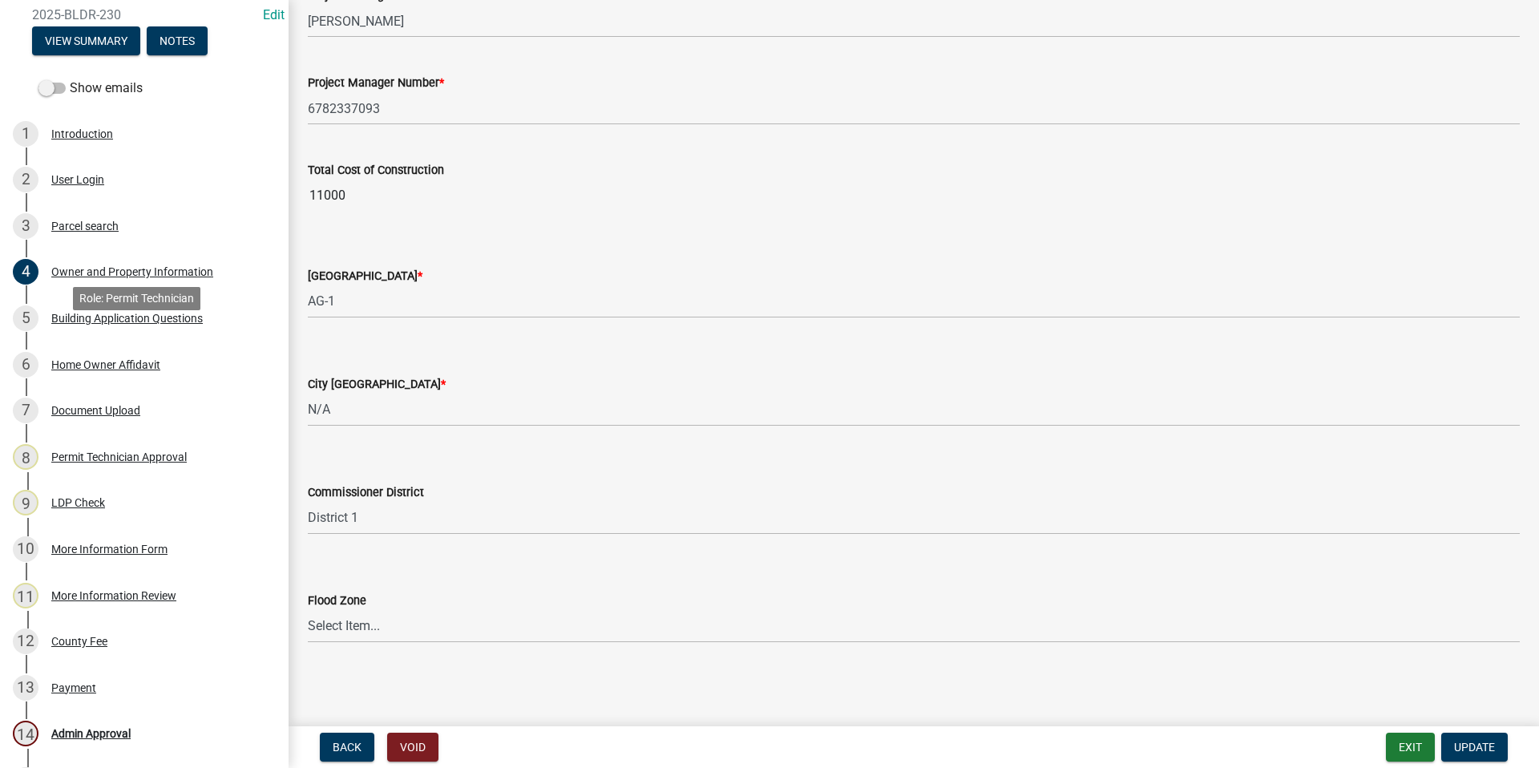
scroll to position [321, 0]
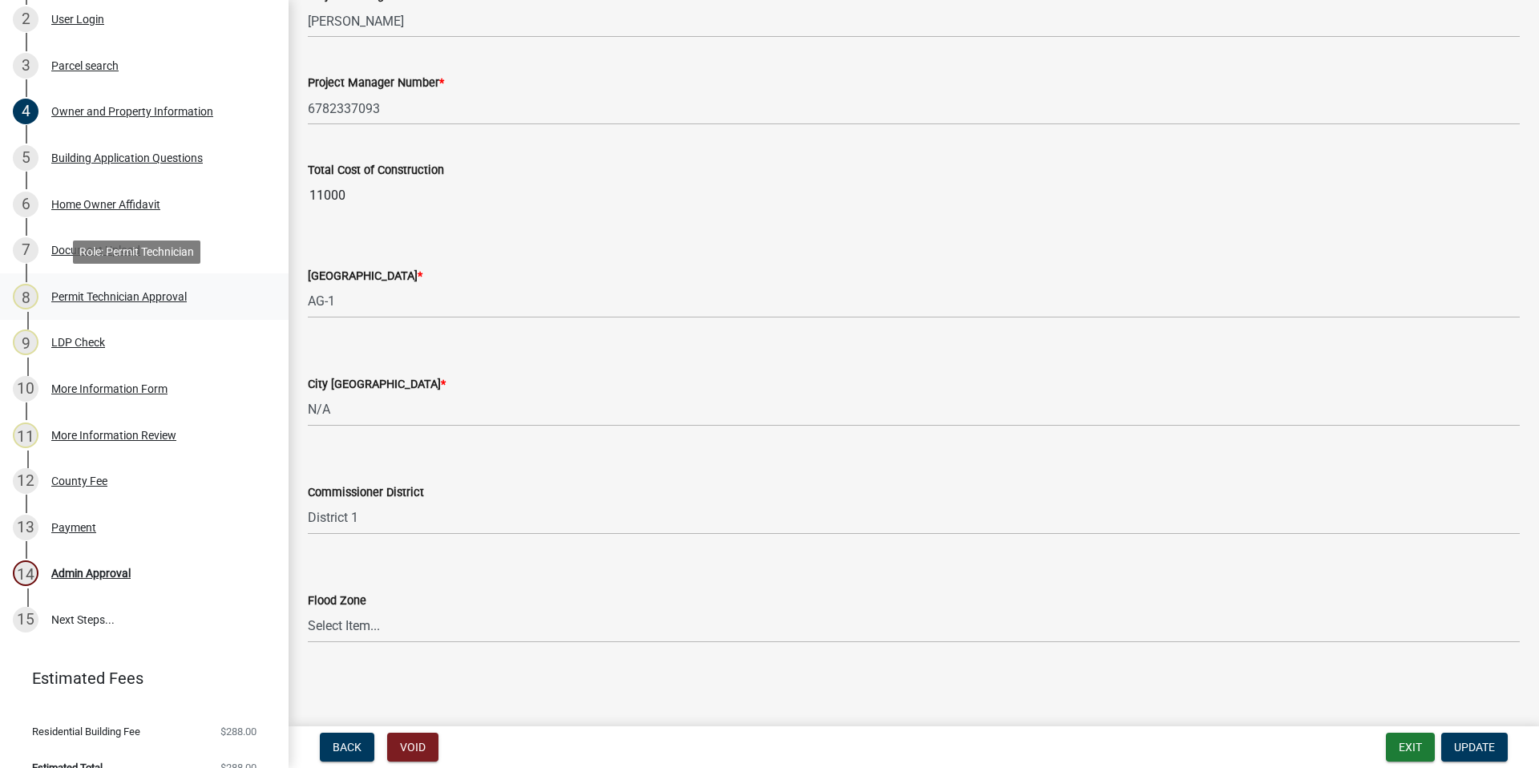
click at [87, 291] on div "Permit Technician Approval" at bounding box center [119, 296] width 136 height 11
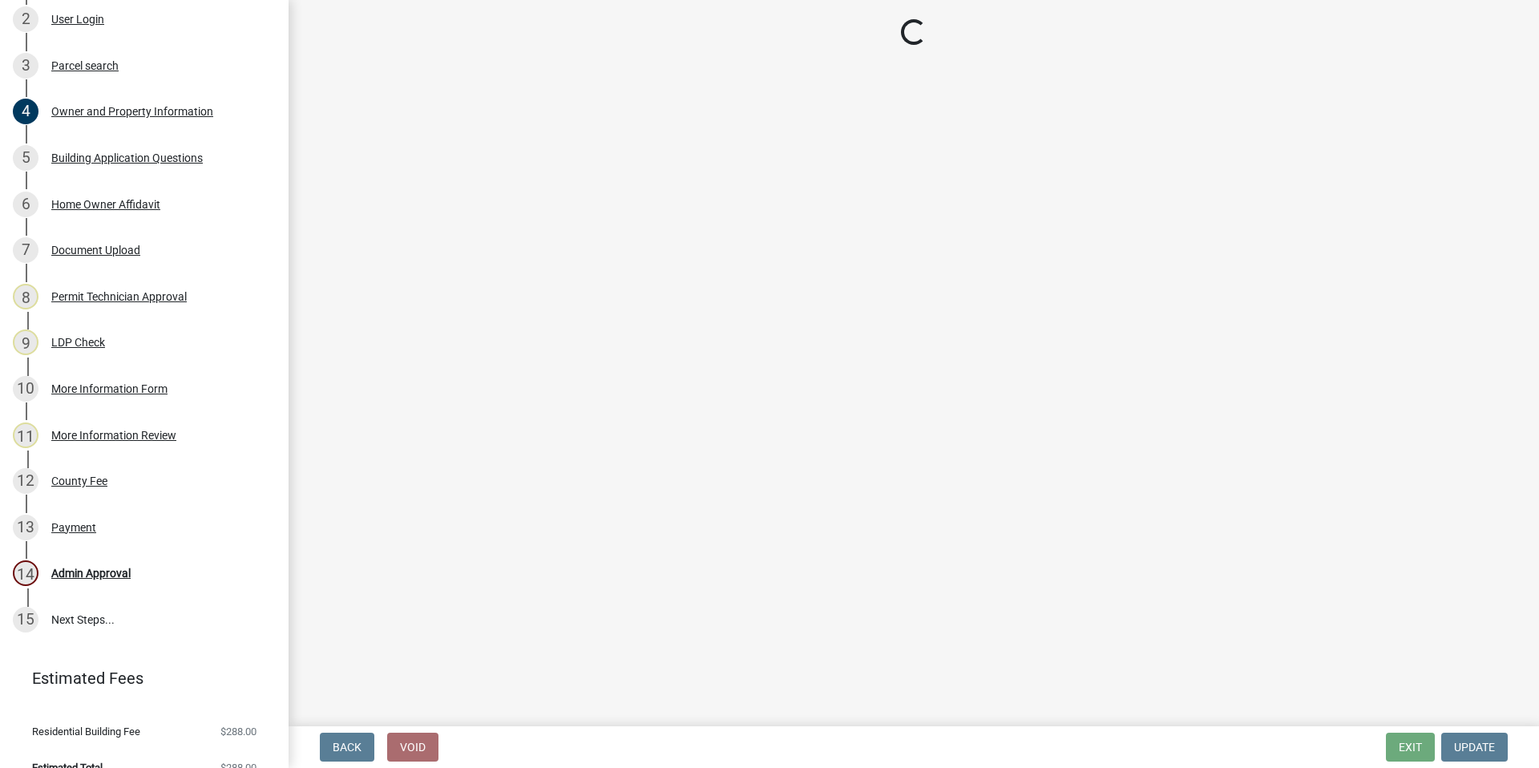
select select "a4366e26-0f82-401b-a682-956e4112ff86"
select select "83394b22-4a11-496c-8e5c-75ade2e72faf"
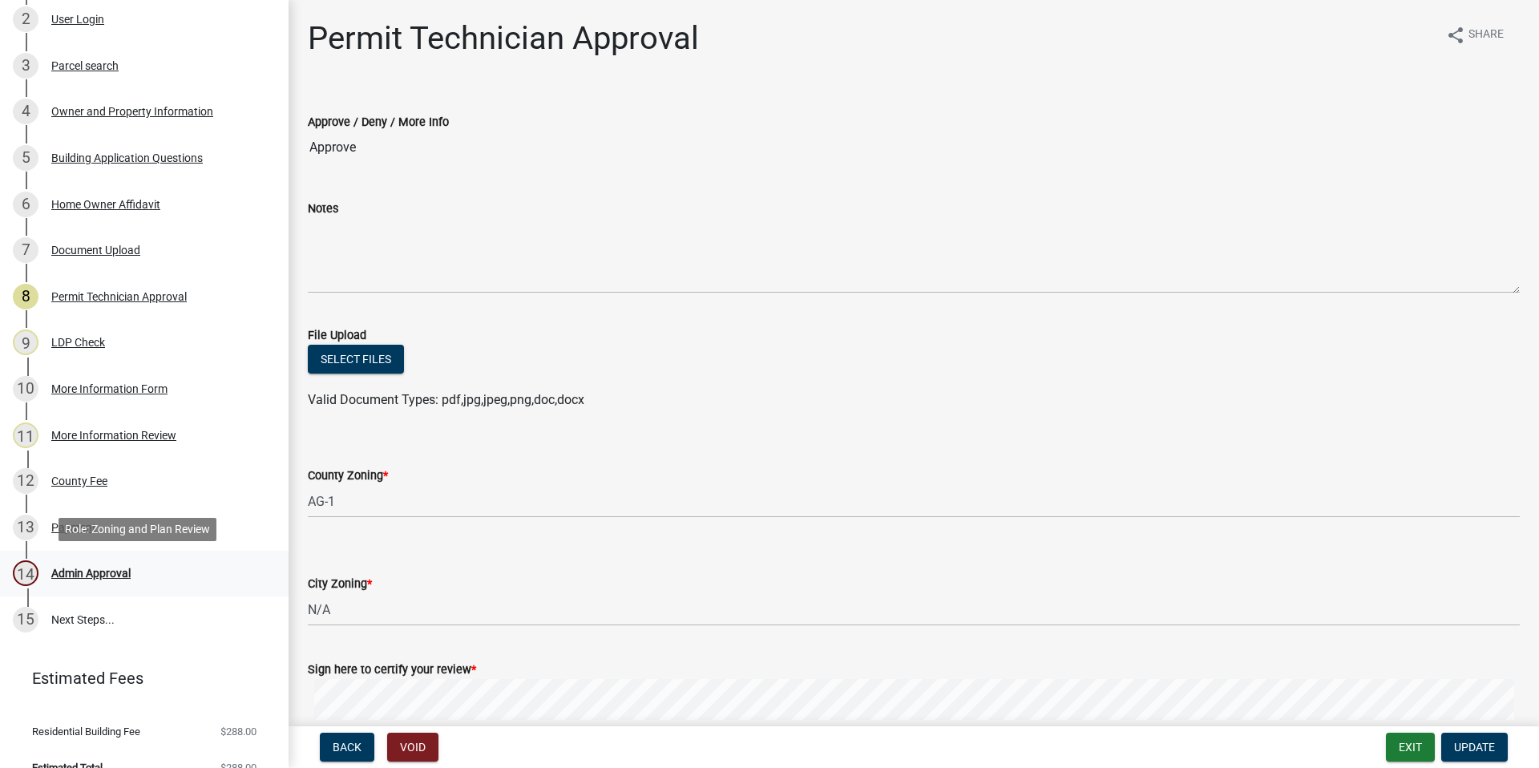
click at [93, 577] on div "Admin Approval" at bounding box center [90, 573] width 79 height 11
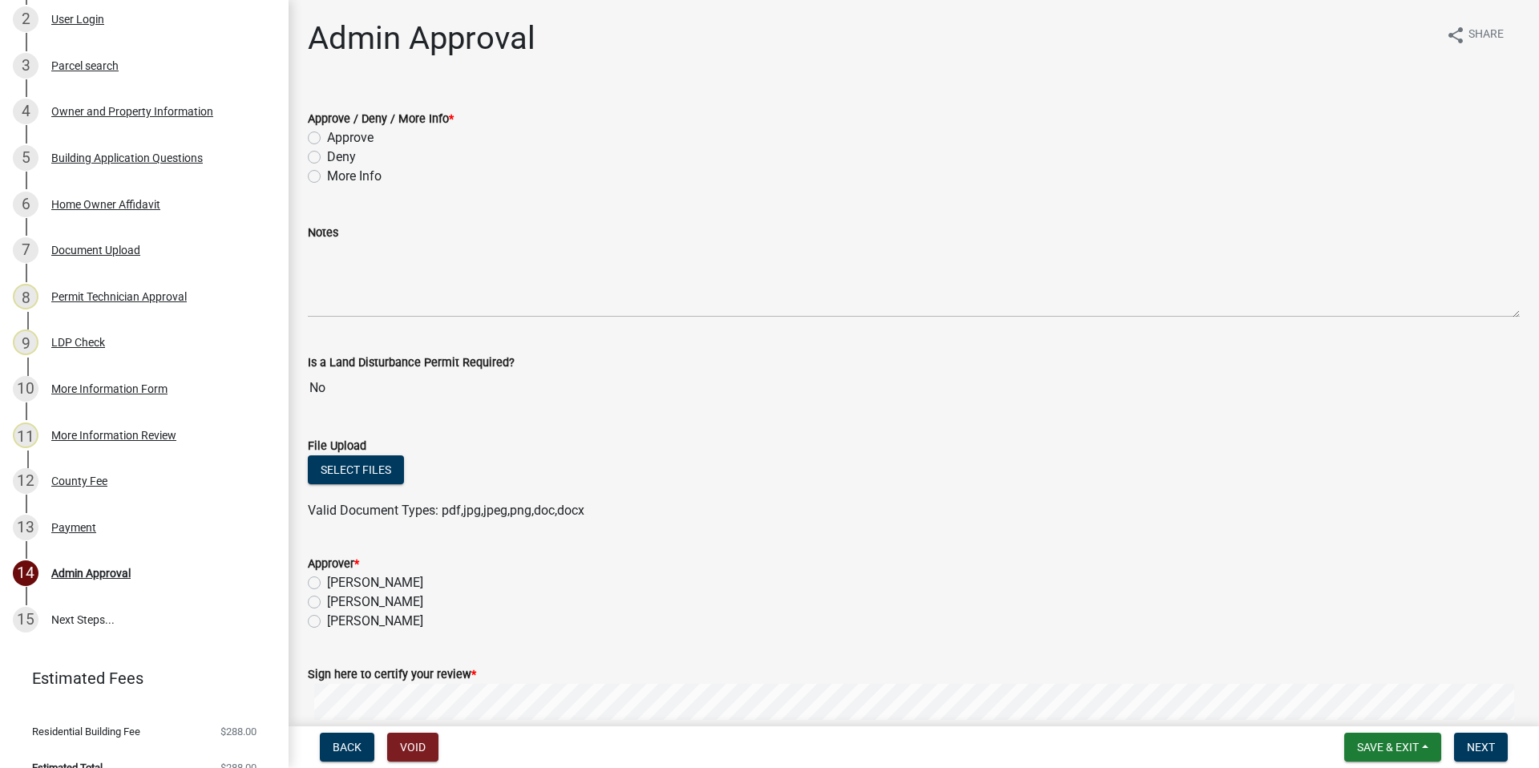
click at [327, 172] on label "More Info" at bounding box center [354, 176] width 55 height 19
click at [327, 172] on input "More Info" at bounding box center [332, 172] width 10 height 10
radio input "true"
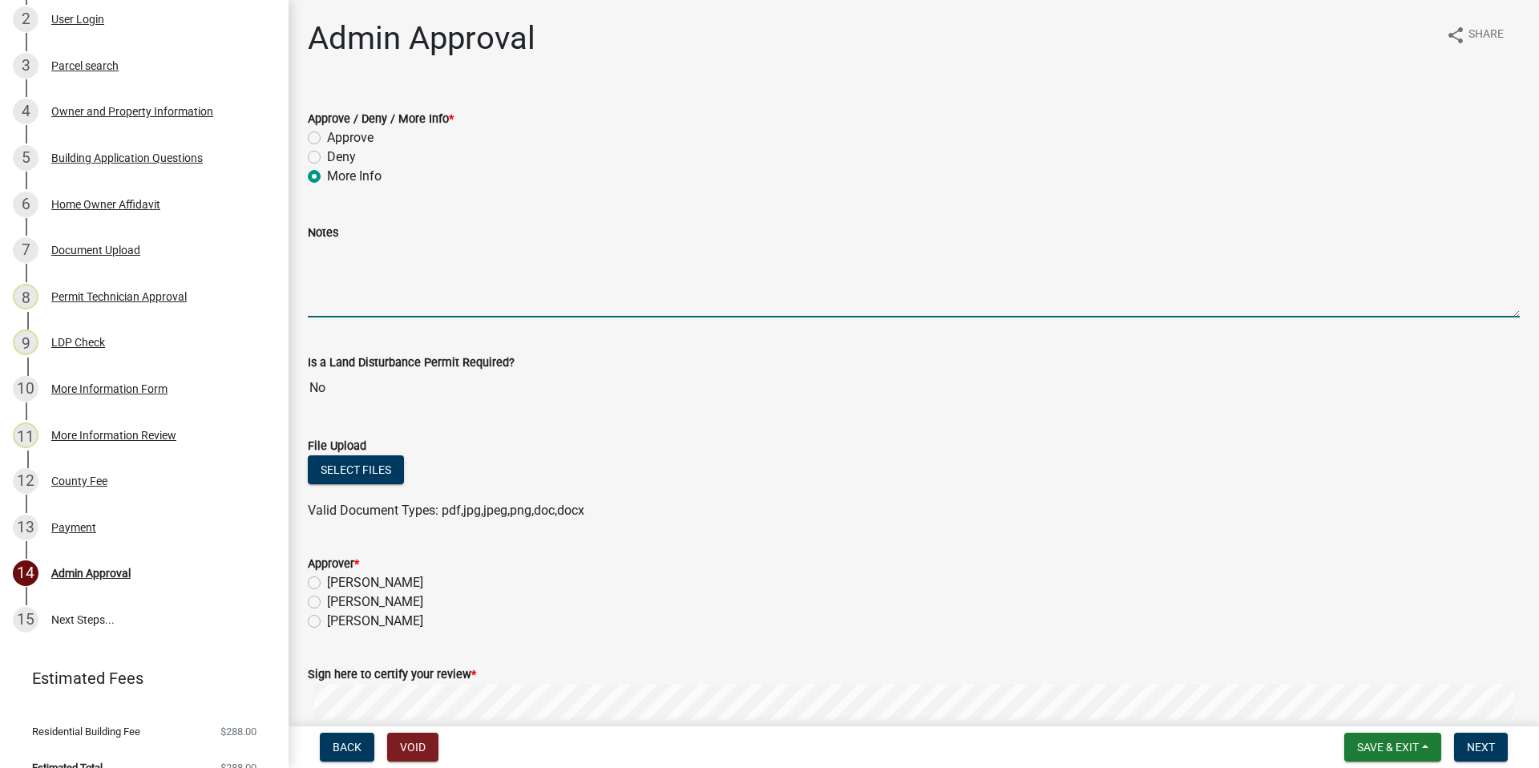
click at [331, 246] on textarea "Notes" at bounding box center [914, 279] width 1212 height 75
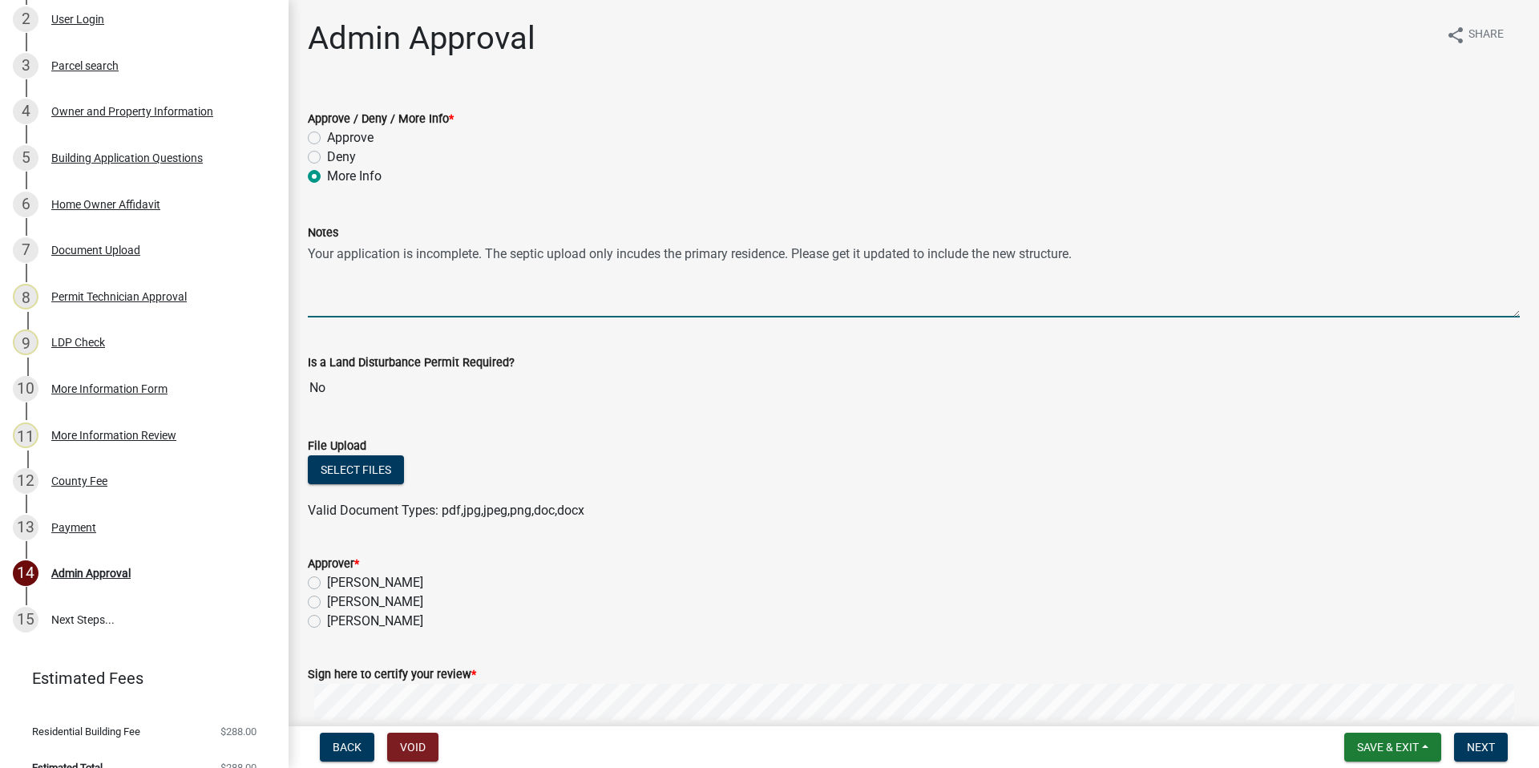
scroll to position [80, 0]
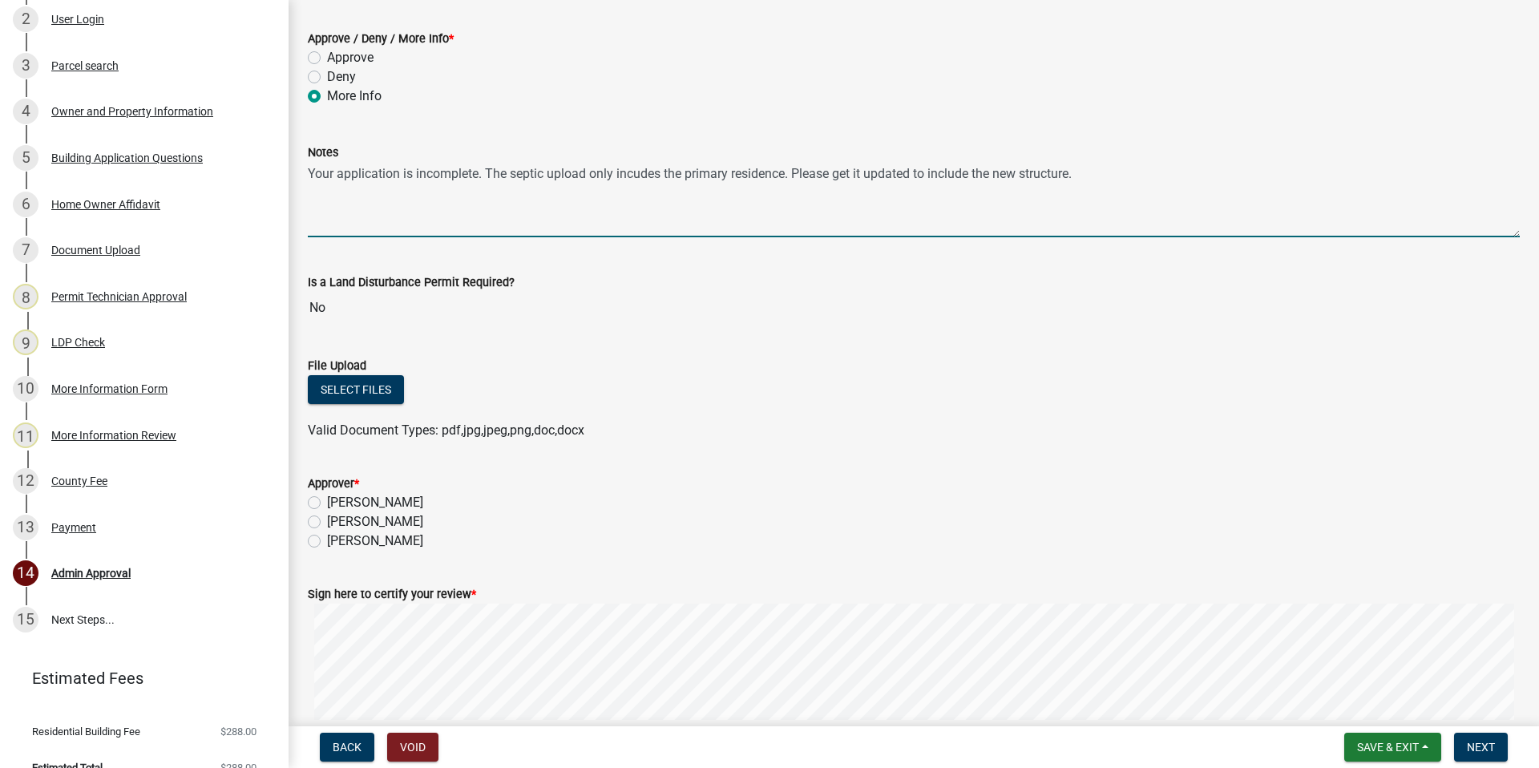
type textarea "Your application is incomplete. The septic upload only incudes the primary resi…"
click at [327, 540] on label "[PERSON_NAME]" at bounding box center [375, 541] width 96 height 19
click at [327, 540] on input "[PERSON_NAME]" at bounding box center [332, 537] width 10 height 10
radio input "true"
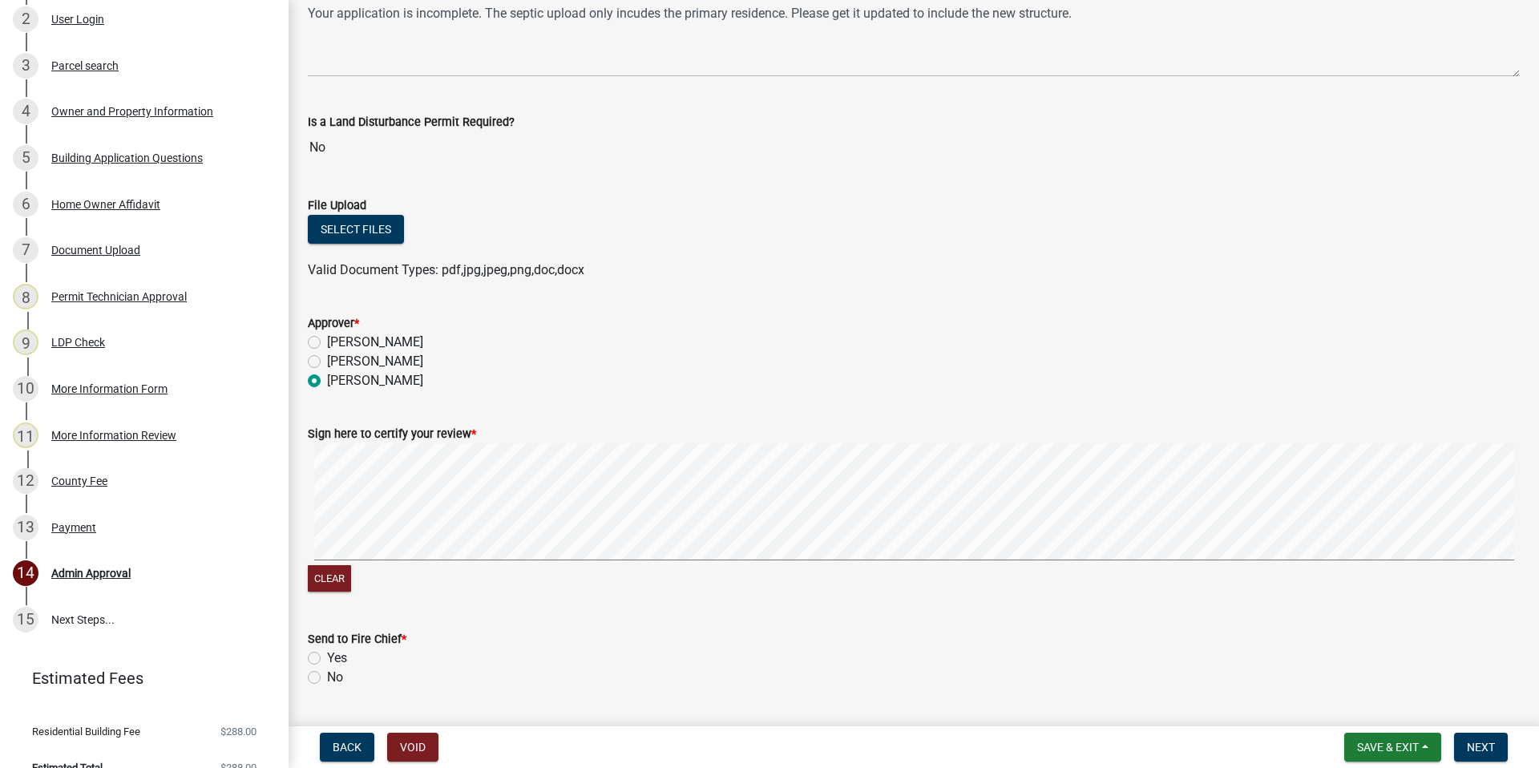
scroll to position [376, 0]
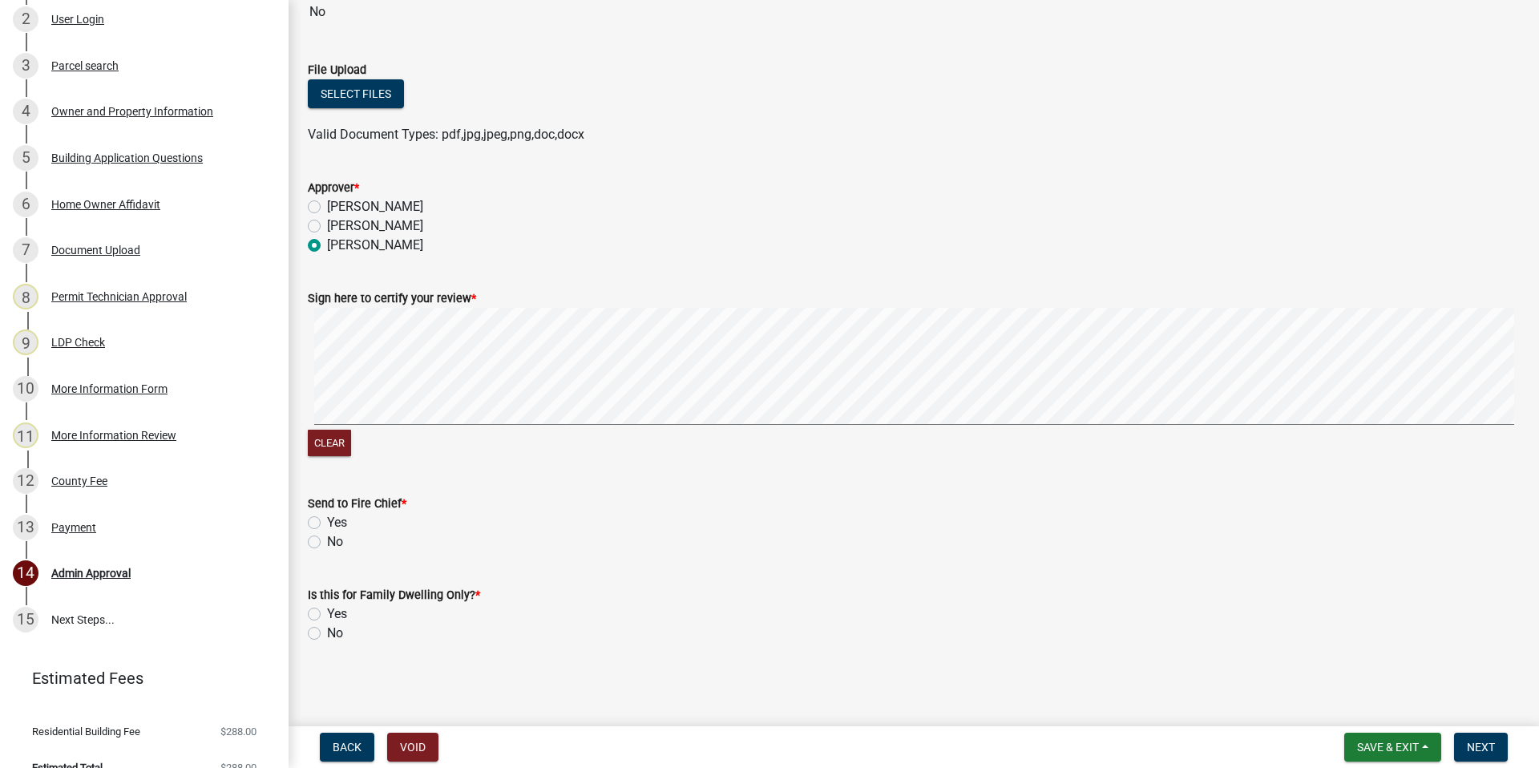
click at [327, 636] on label "No" at bounding box center [335, 633] width 16 height 19
click at [327, 634] on input "No" at bounding box center [332, 629] width 10 height 10
radio input "true"
click at [327, 539] on label "No" at bounding box center [335, 541] width 16 height 19
click at [327, 539] on input "No" at bounding box center [332, 537] width 10 height 10
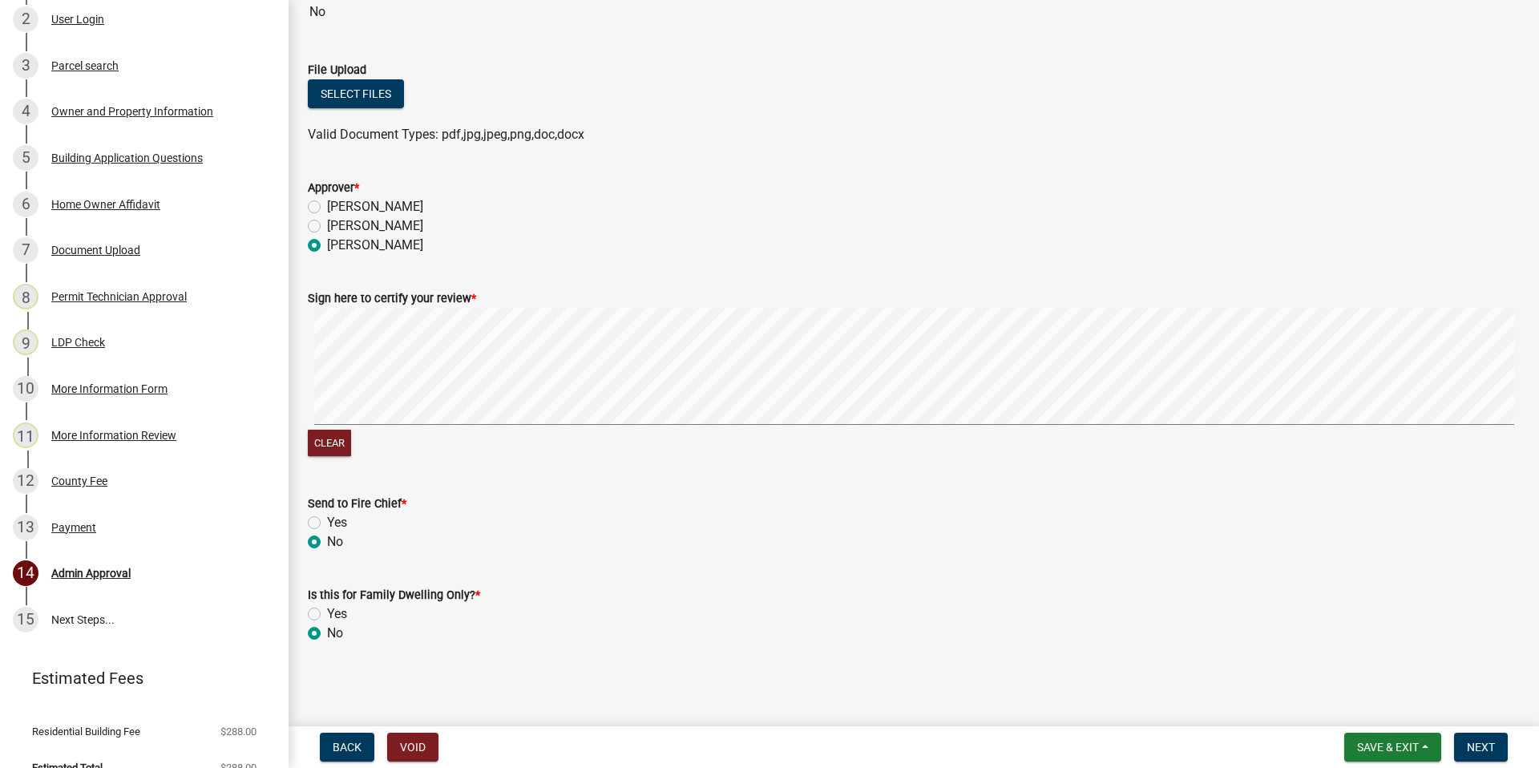
radio input "true"
click at [1490, 750] on span "Next" at bounding box center [1481, 747] width 28 height 13
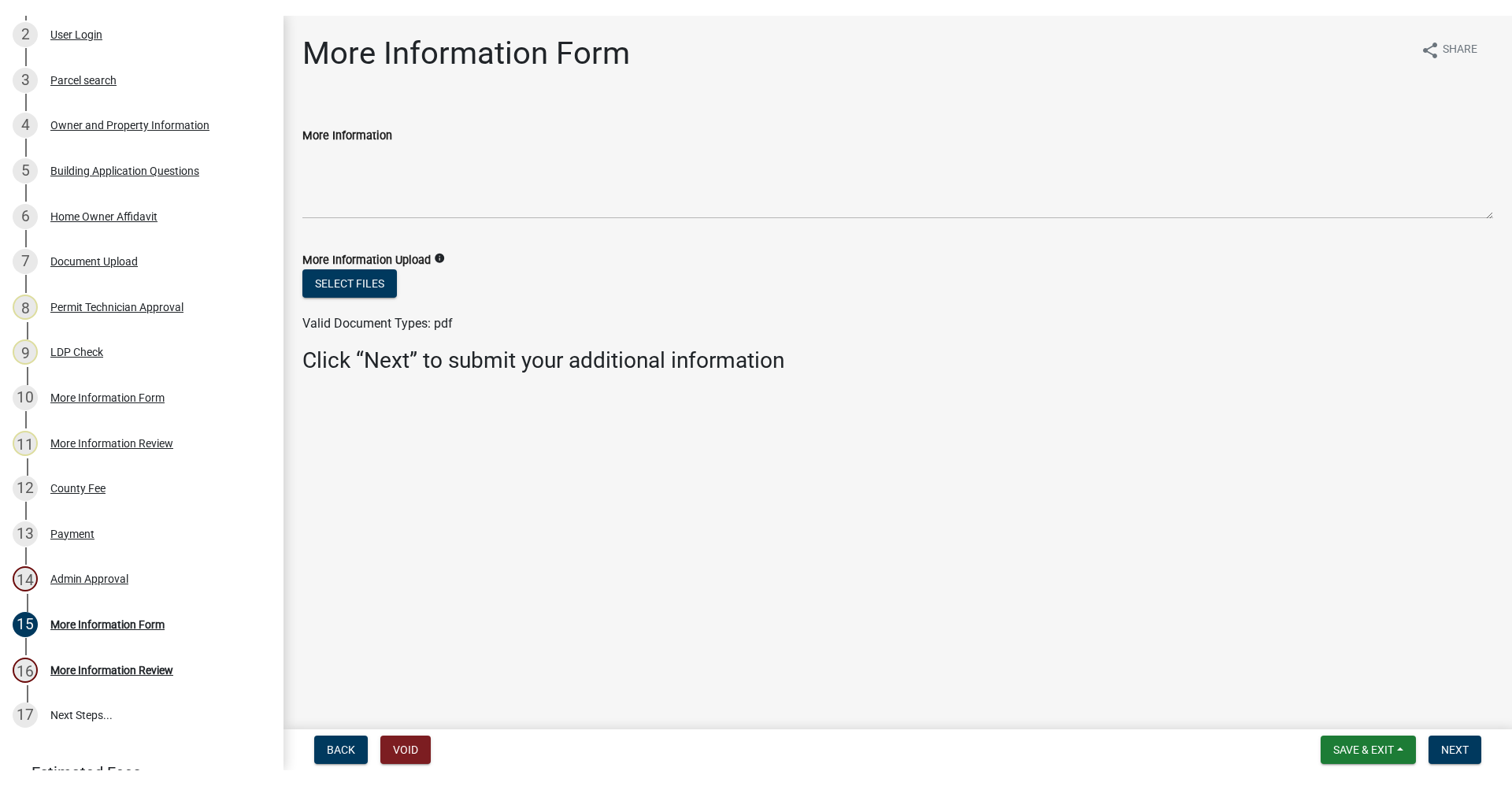
scroll to position [406, 0]
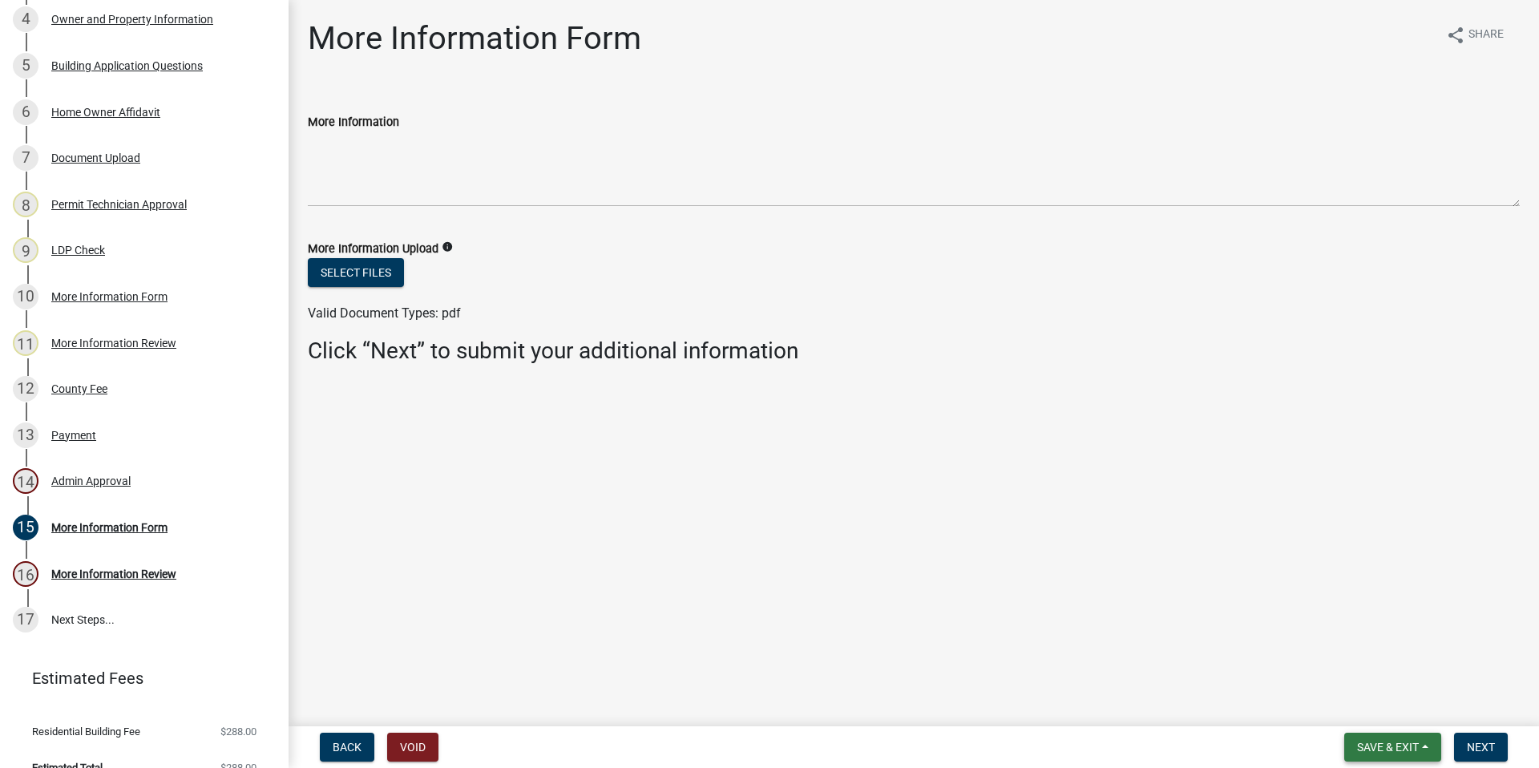
click at [1363, 742] on span "Save & Exit" at bounding box center [1388, 747] width 62 height 13
click at [1340, 702] on button "Save & Exit" at bounding box center [1377, 705] width 128 height 38
